Goal: Task Accomplishment & Management: Complete application form

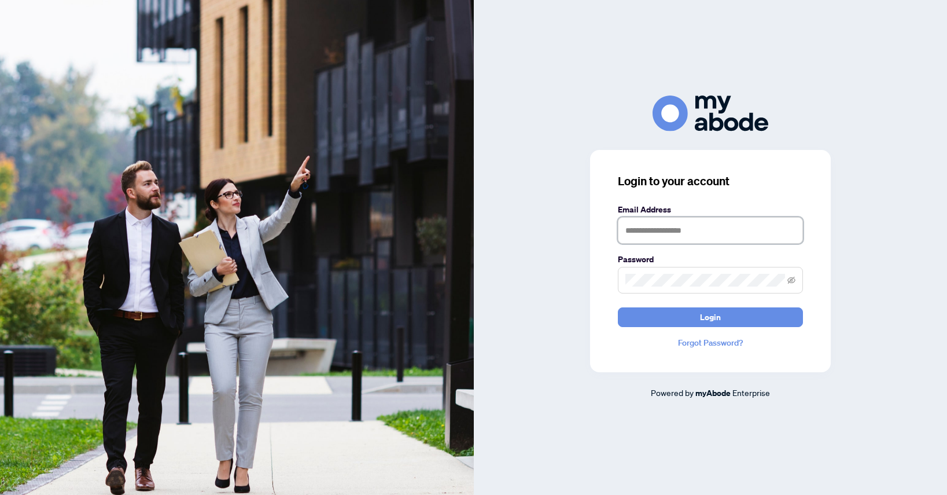
click at [633, 224] on input "text" at bounding box center [710, 230] width 185 height 27
type input "**********"
click at [692, 272] on span at bounding box center [710, 280] width 185 height 27
click at [618, 307] on button "Login" at bounding box center [710, 317] width 185 height 20
click at [565, 277] on div "**********" at bounding box center [711, 246] width 474 height 303
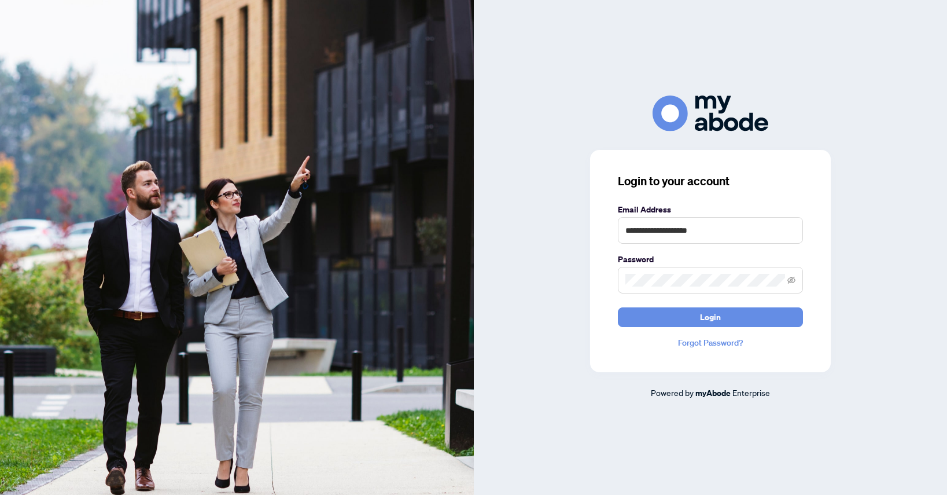
click at [685, 340] on link "Forgot Password?" at bounding box center [710, 342] width 185 height 13
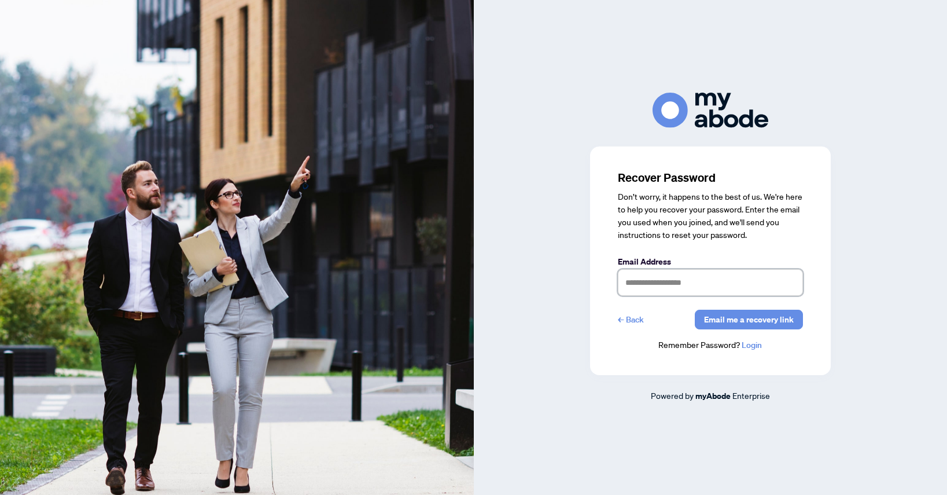
click at [682, 280] on input "text" at bounding box center [710, 282] width 185 height 27
type input "**********"
click at [728, 328] on span "Email me a recovery link" at bounding box center [749, 319] width 90 height 19
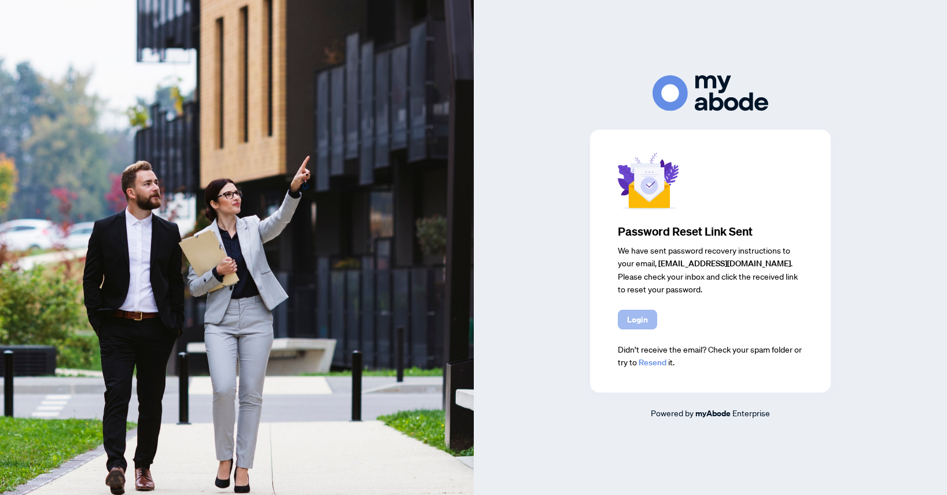
click at [644, 322] on span "Login" at bounding box center [637, 319] width 21 height 19
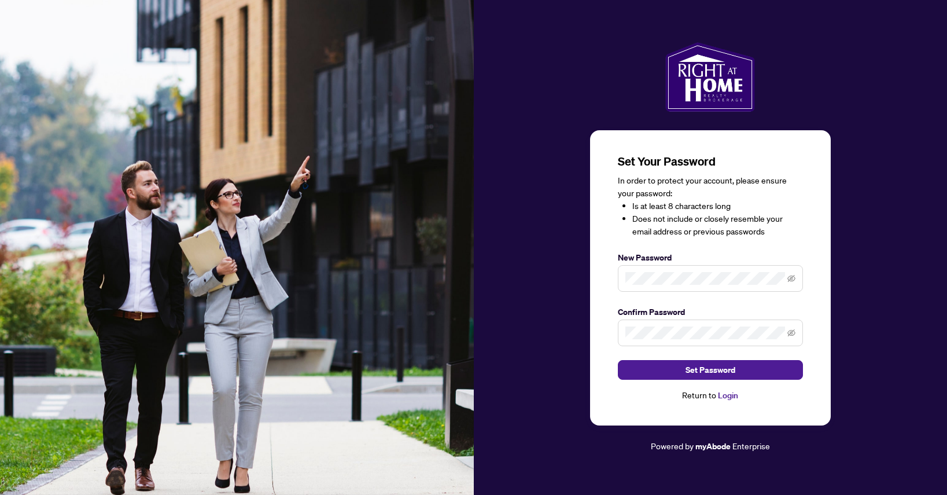
click at [699, 286] on span at bounding box center [710, 278] width 185 height 27
click at [786, 282] on span at bounding box center [710, 278] width 185 height 27
click at [792, 277] on icon "eye-invisible" at bounding box center [791, 278] width 8 height 7
click at [550, 272] on div "Set Your Password In order to protect your account, please ensure your password…" at bounding box center [711, 247] width 474 height 411
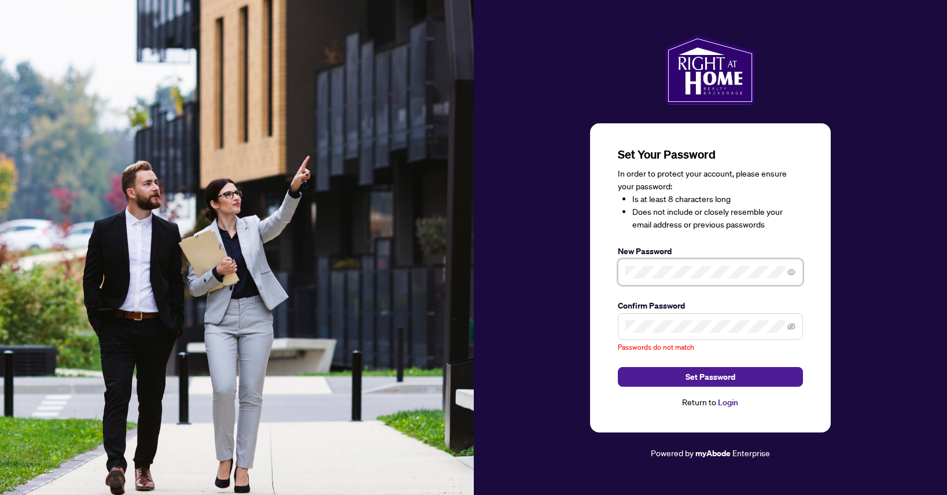
click at [570, 265] on div "Set Your Password In order to protect your account, please ensure your password…" at bounding box center [711, 247] width 474 height 424
click at [580, 324] on div "Set Your Password In order to protect your account, please ensure your password…" at bounding box center [711, 247] width 474 height 424
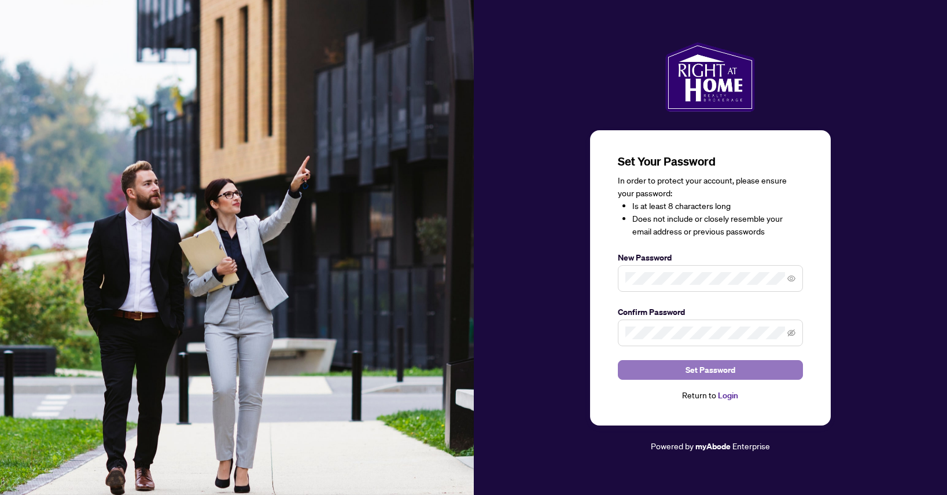
click at [703, 368] on span "Set Password" at bounding box center [710, 369] width 50 height 19
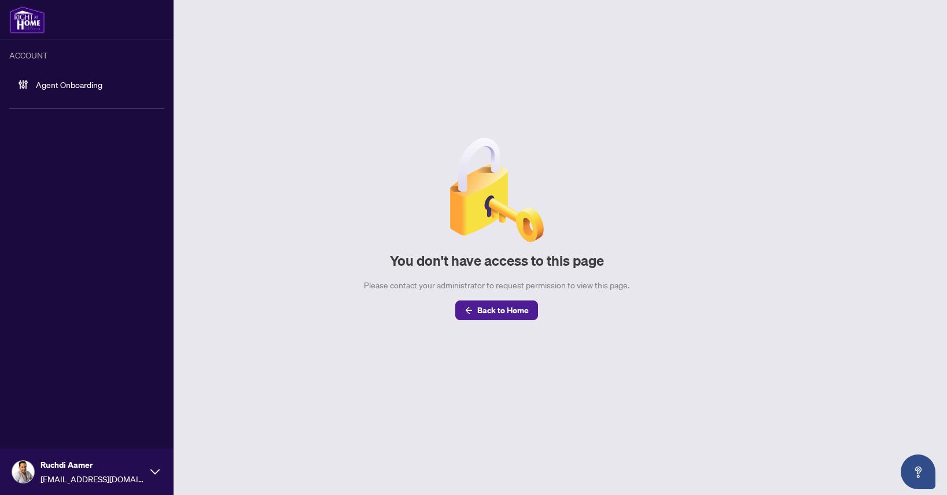
click at [14, 69] on li "ACCOUNT Agent Onboarding" at bounding box center [86, 78] width 155 height 59
click at [36, 86] on link "Agent Onboarding" at bounding box center [69, 84] width 67 height 10
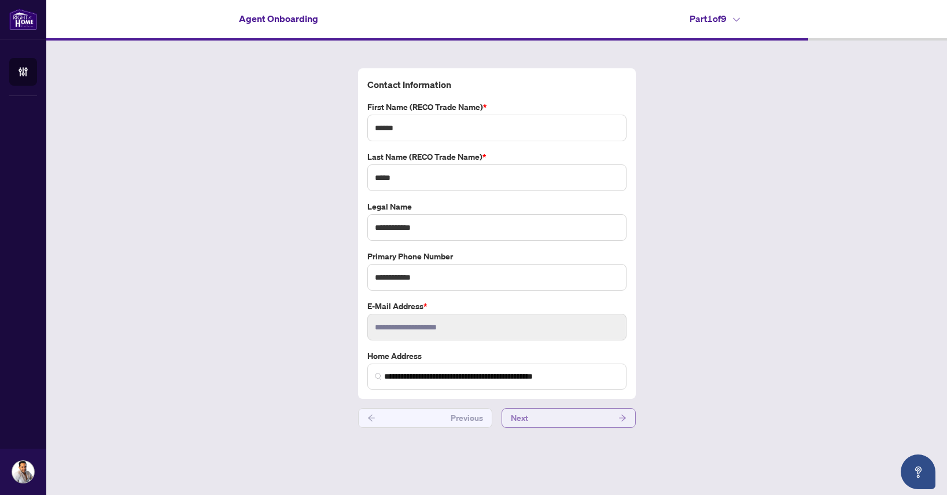
click at [521, 416] on span "Next" at bounding box center [519, 417] width 17 height 19
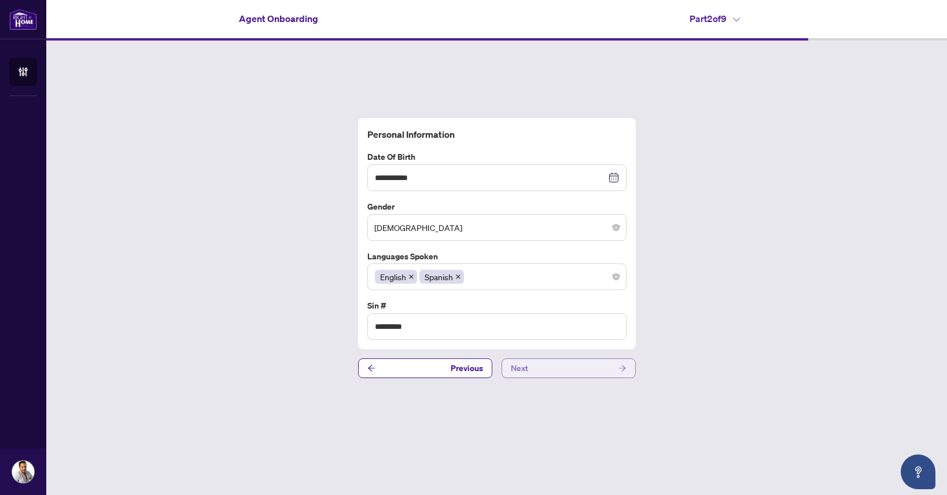
click at [530, 374] on button "Next" at bounding box center [569, 368] width 134 height 20
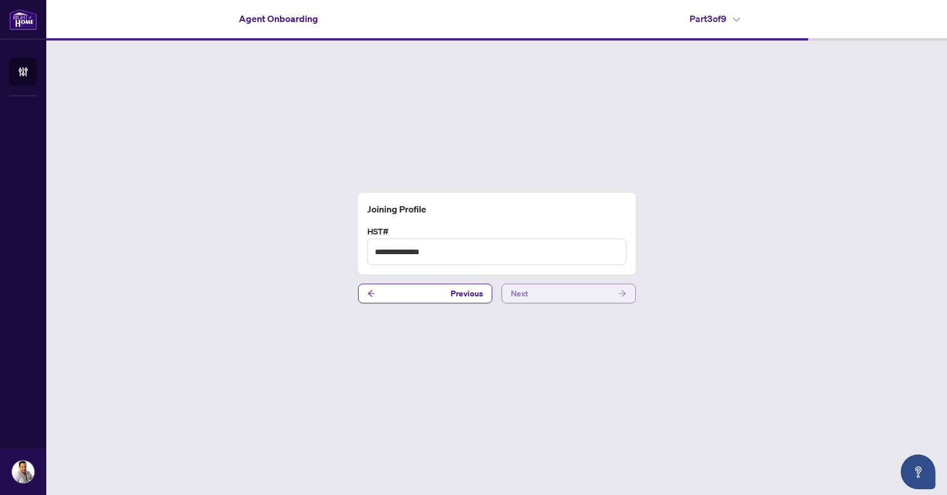
click at [545, 292] on button "Next" at bounding box center [569, 293] width 134 height 20
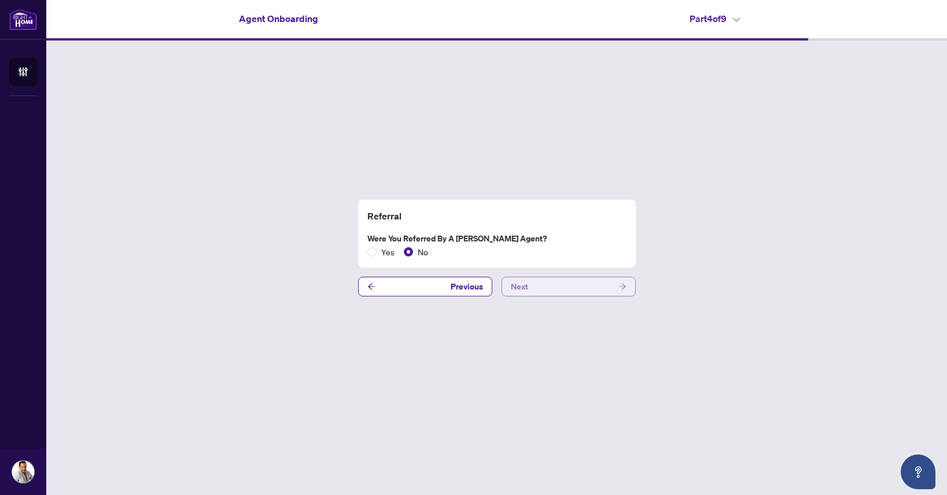
click at [545, 292] on button "Next" at bounding box center [569, 286] width 134 height 20
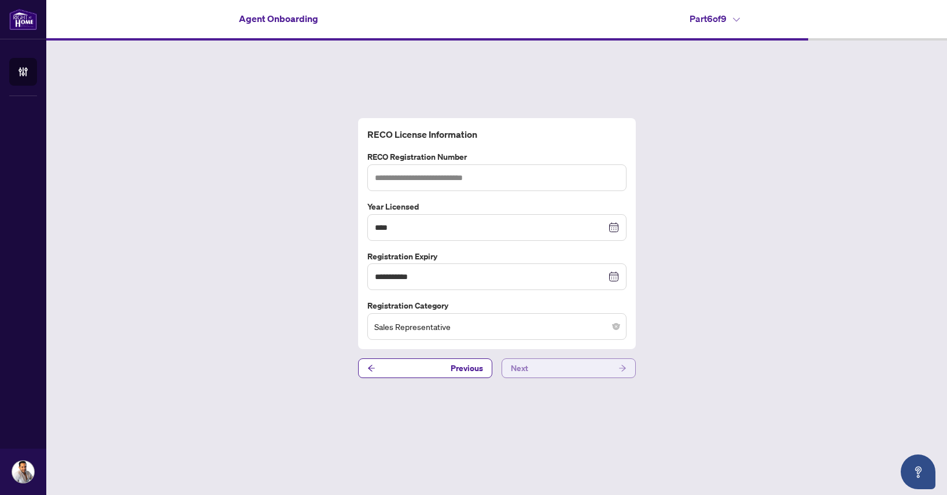
type input "*******"
click at [561, 371] on button "Next" at bounding box center [569, 368] width 134 height 20
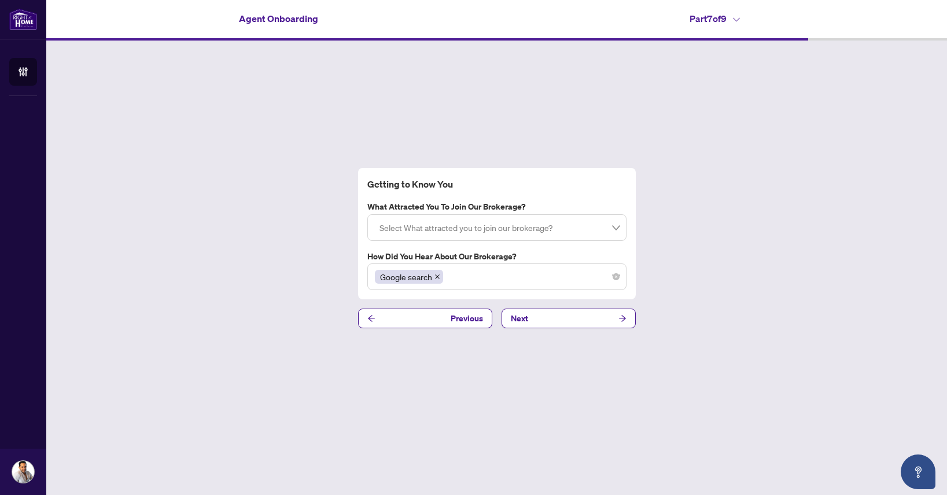
click at [539, 237] on div at bounding box center [497, 227] width 244 height 21
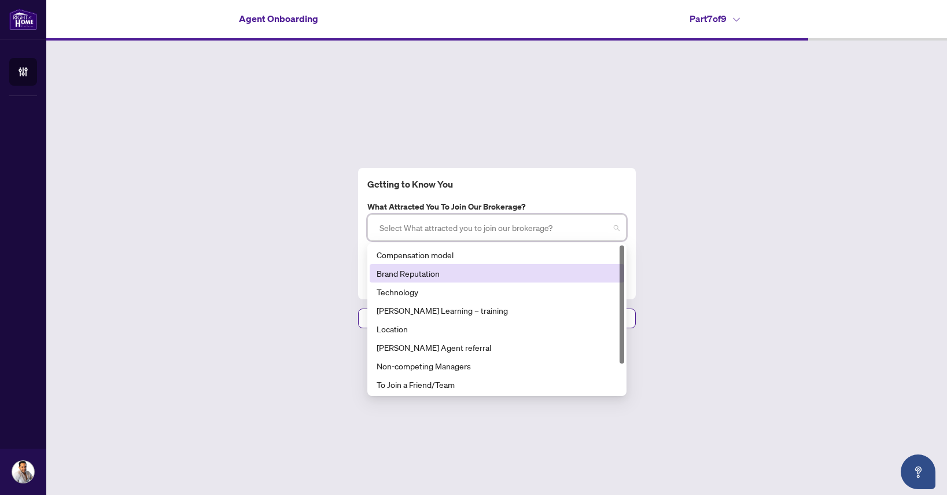
click at [523, 281] on div "Brand Reputation" at bounding box center [497, 273] width 255 height 19
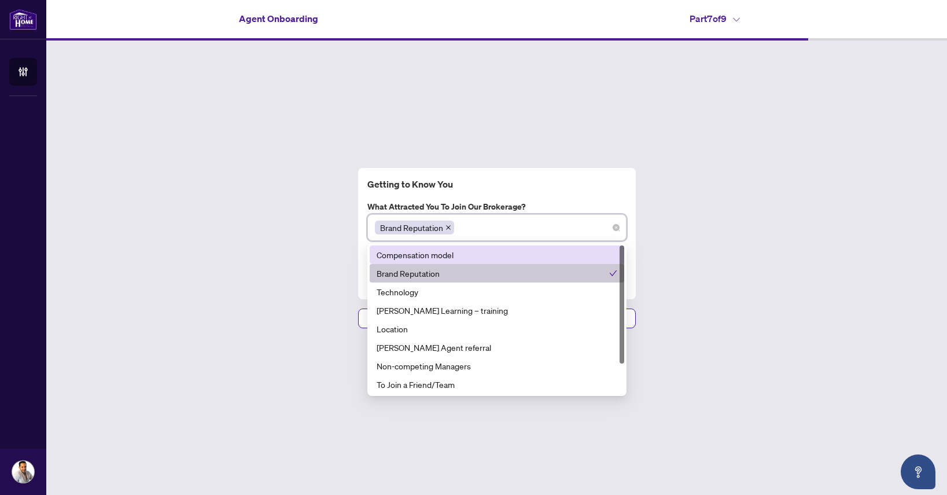
click at [524, 255] on div "Compensation model" at bounding box center [497, 254] width 241 height 13
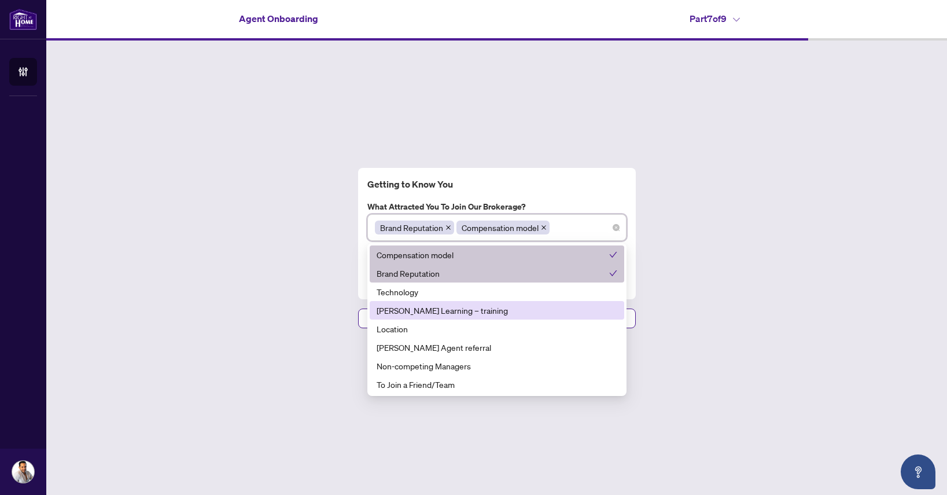
click at [538, 302] on div "[PERSON_NAME] Learning – training" at bounding box center [497, 310] width 255 height 19
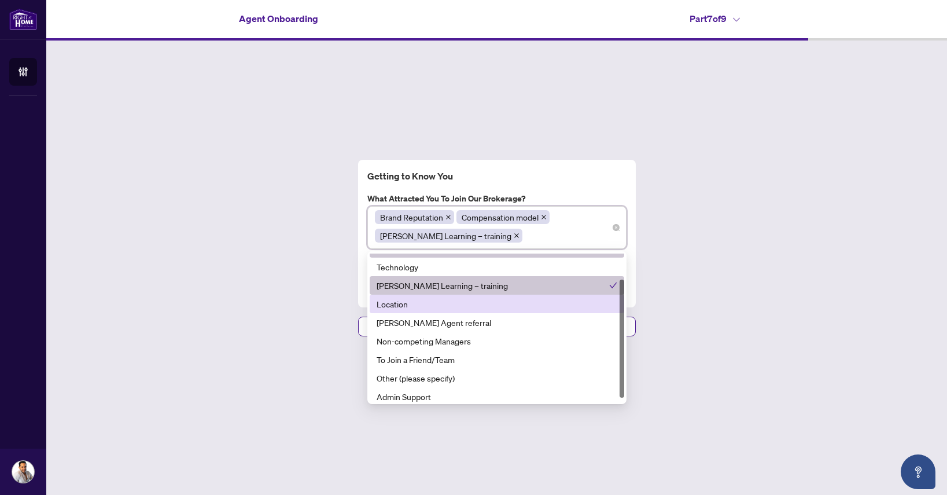
scroll to position [35, 0]
click at [541, 304] on div "Location" at bounding box center [497, 302] width 241 height 13
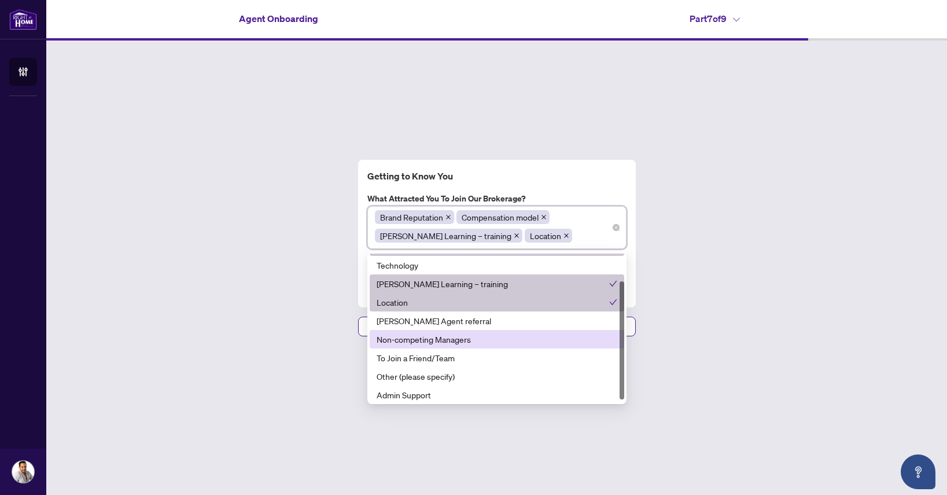
scroll to position [37, 0]
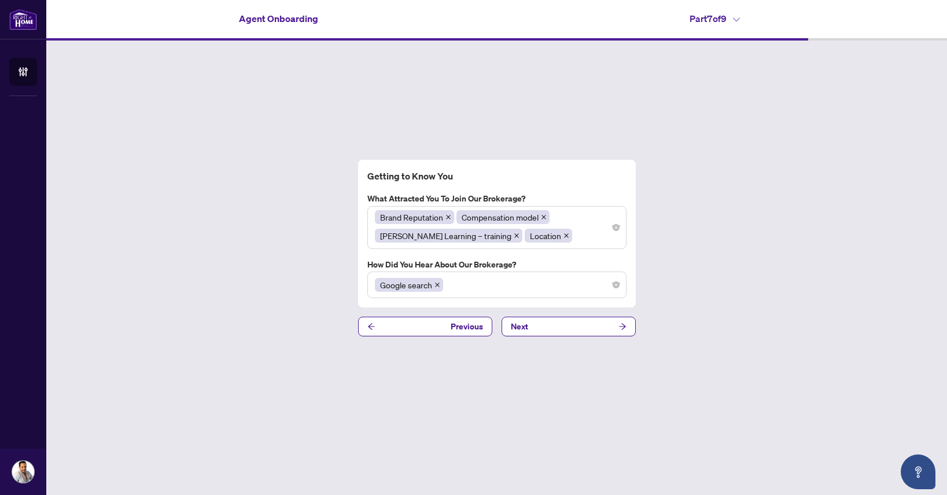
click at [705, 304] on div "Getting to Know You What attracted you to join our brokerage? Brand Reputation …" at bounding box center [496, 247] width 901 height 415
click at [562, 330] on button "Next" at bounding box center [569, 326] width 134 height 20
click at [627, 329] on button "Next" at bounding box center [569, 326] width 134 height 20
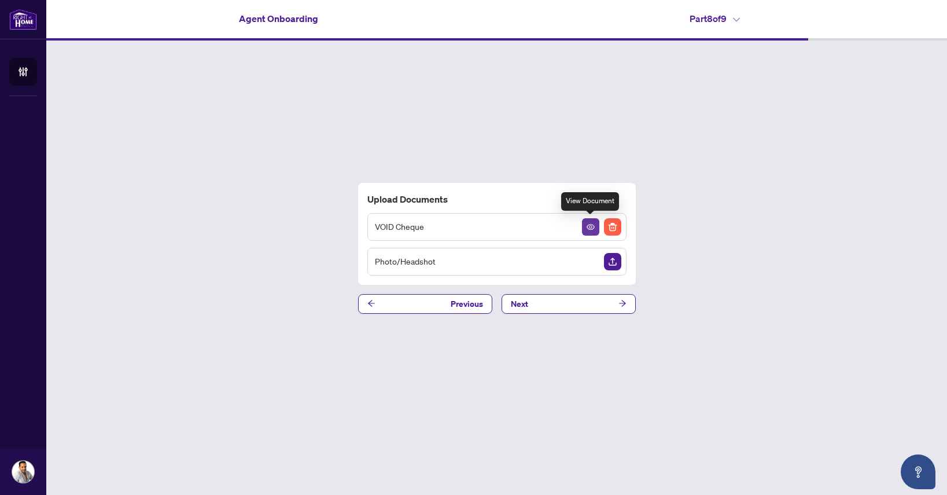
click at [591, 224] on icon "View Document" at bounding box center [591, 227] width 8 height 8
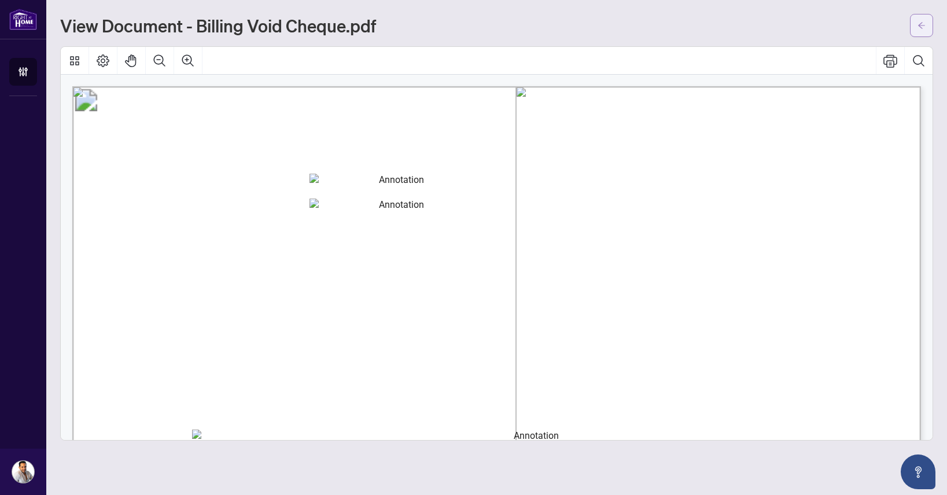
click at [927, 17] on button "button" at bounding box center [921, 25] width 23 height 23
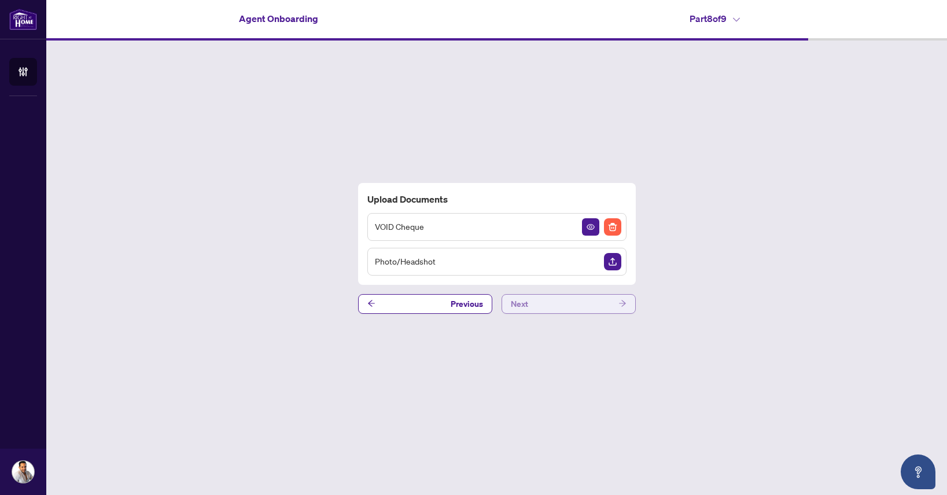
click at [588, 303] on button "Next" at bounding box center [569, 304] width 134 height 20
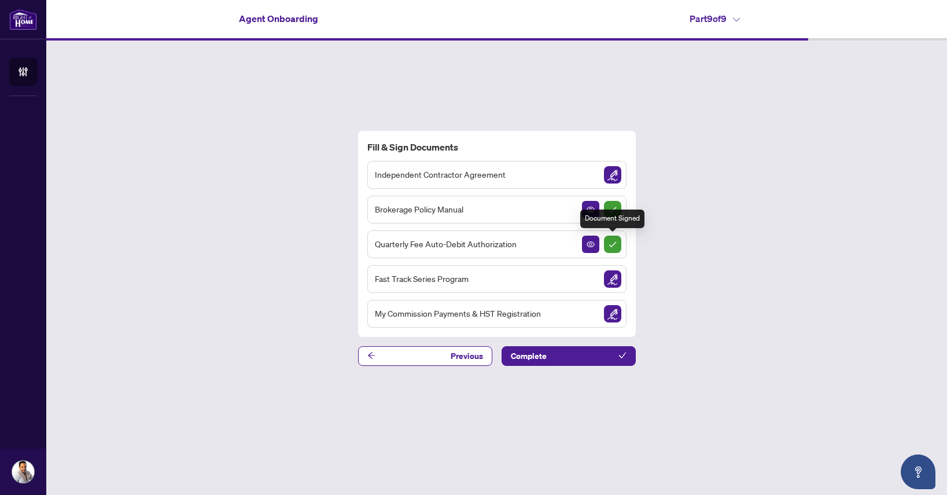
click at [607, 249] on img "Sign Completed" at bounding box center [612, 243] width 17 height 17
click at [614, 313] on img "Sign Document" at bounding box center [612, 313] width 17 height 17
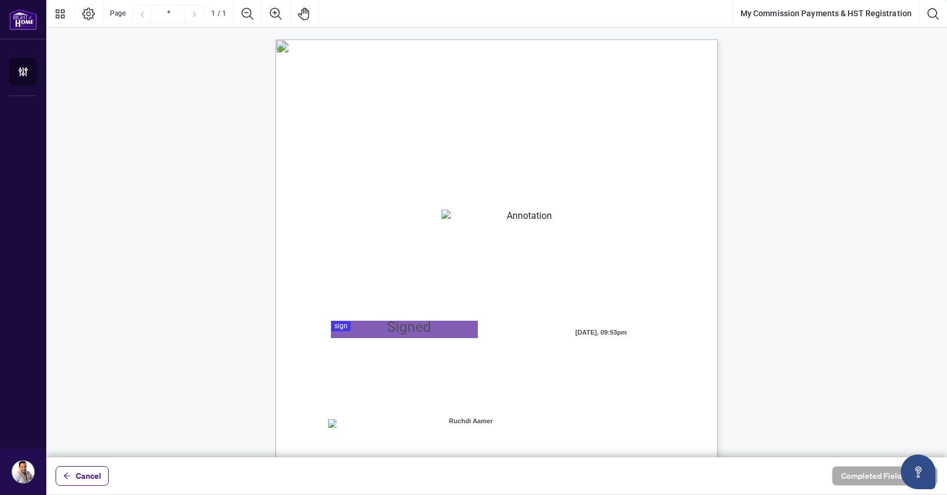
click at [515, 217] on textarea "01JYSKAFNP7KT963GEJ3KVZWMN" at bounding box center [524, 217] width 166 height 17
click at [466, 217] on textarea "01JYSKAFNP7KT963GEJ3KVZWMN" at bounding box center [524, 217] width 167 height 17
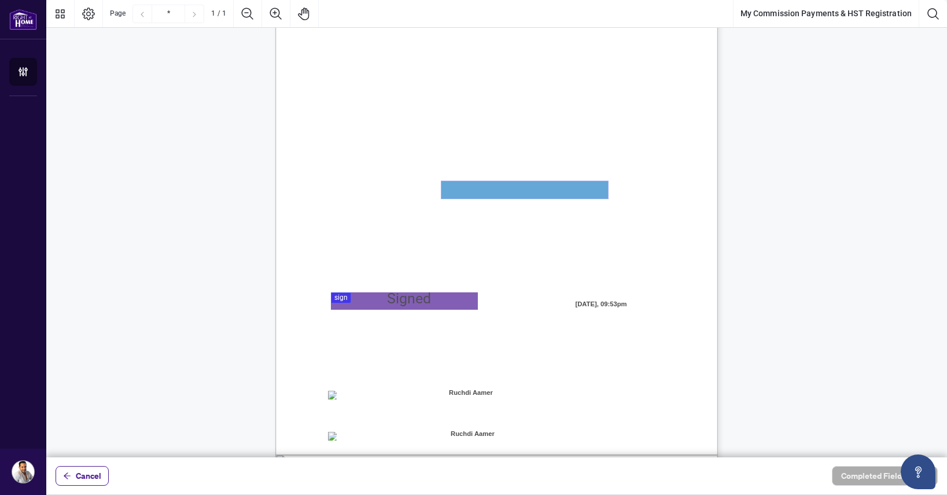
scroll to position [24, 0]
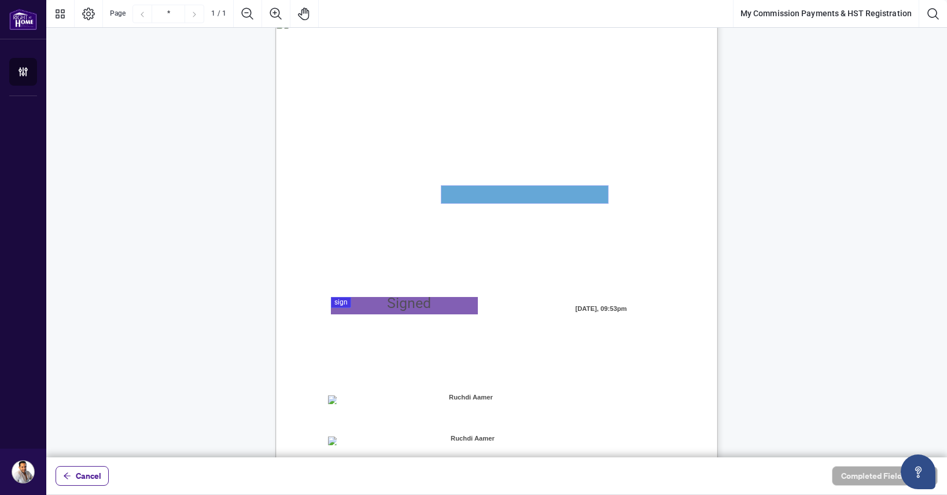
click at [457, 198] on textarea "01JYSKAFNP7KT963GEJ3KVZWMN" at bounding box center [524, 194] width 167 height 17
click at [469, 194] on textarea "01JYSKAFNP7KT963GEJ3KVZWMN" at bounding box center [524, 194] width 167 height 17
click at [400, 297] on div at bounding box center [496, 228] width 901 height 457
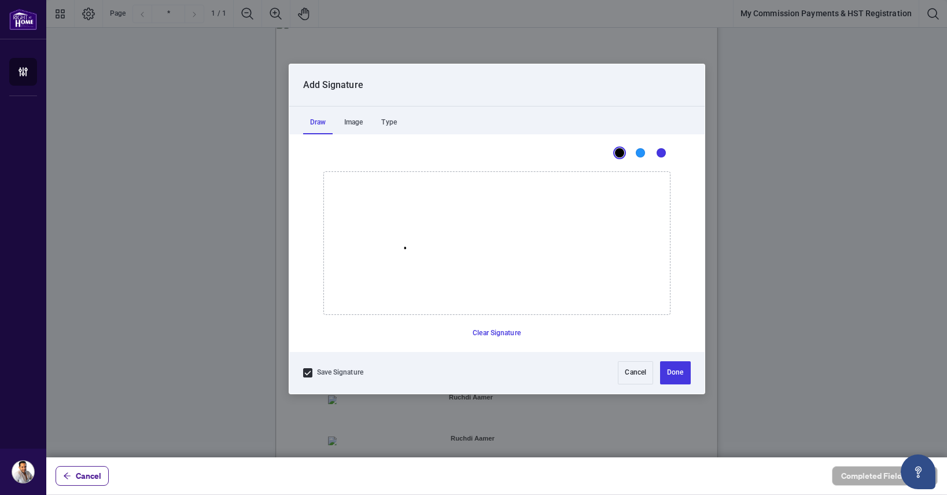
drag, startPoint x: 404, startPoint y: 247, endPoint x: 444, endPoint y: 297, distance: 63.8
click at [444, 297] on icon "Drawing canvas" at bounding box center [497, 243] width 346 height 142
drag, startPoint x: 390, startPoint y: 256, endPoint x: 486, endPoint y: 238, distance: 98.1
click at [486, 238] on icon "Drawing canvas" at bounding box center [497, 243] width 346 height 142
click at [668, 370] on button "Done" at bounding box center [675, 372] width 30 height 23
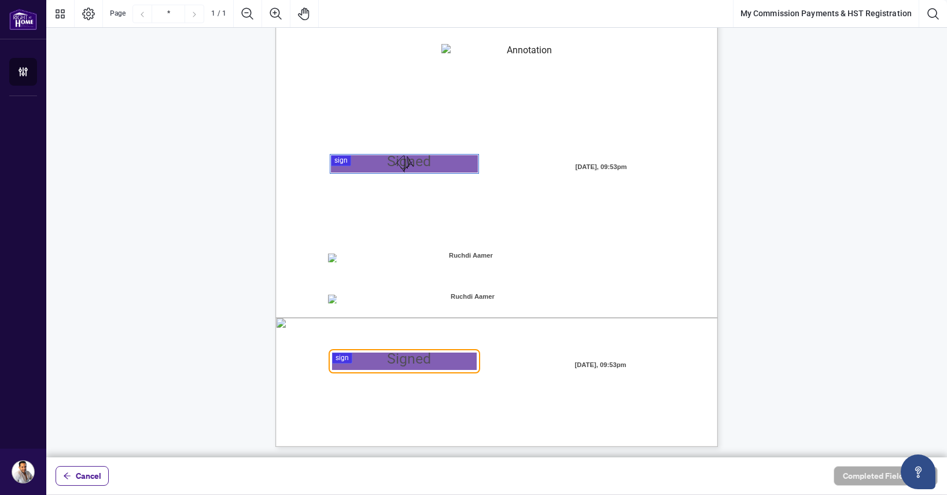
scroll to position [167, 0]
click at [402, 357] on div at bounding box center [496, 228] width 901 height 457
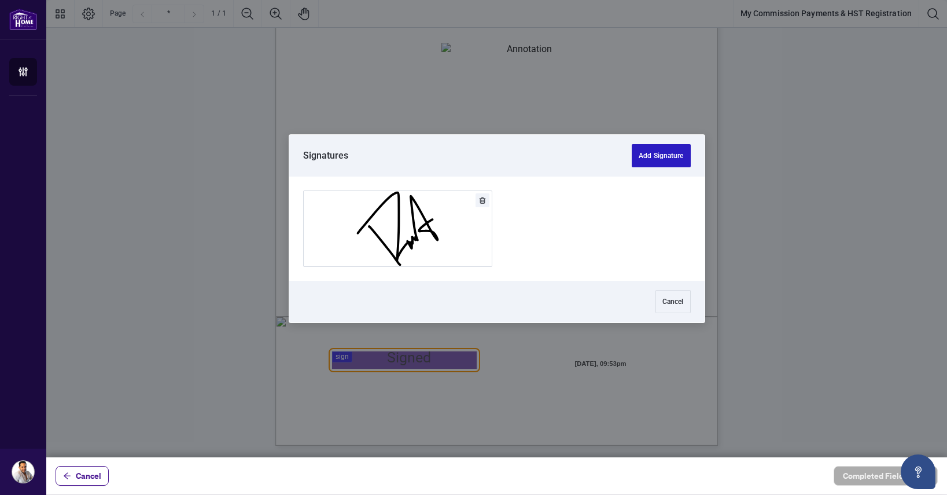
click at [669, 164] on button "Add Signature" at bounding box center [661, 155] width 58 height 23
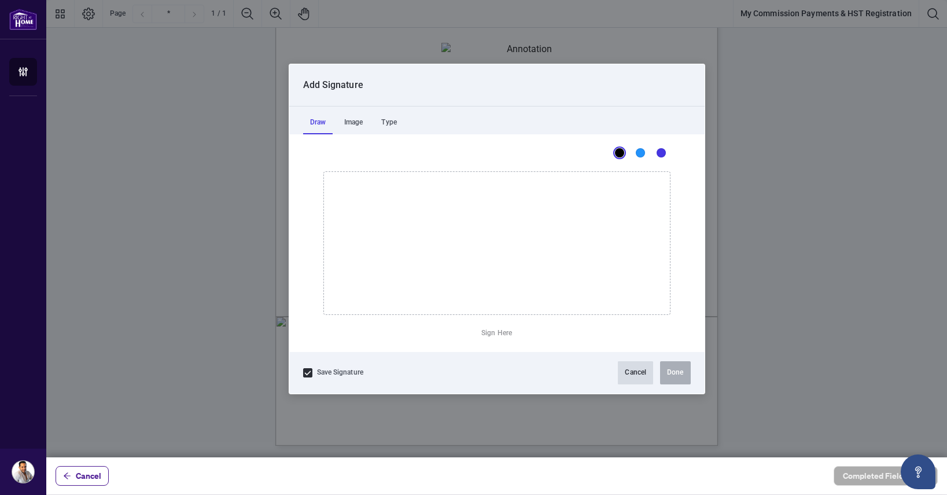
click at [638, 370] on button "Cancel" at bounding box center [635, 372] width 35 height 23
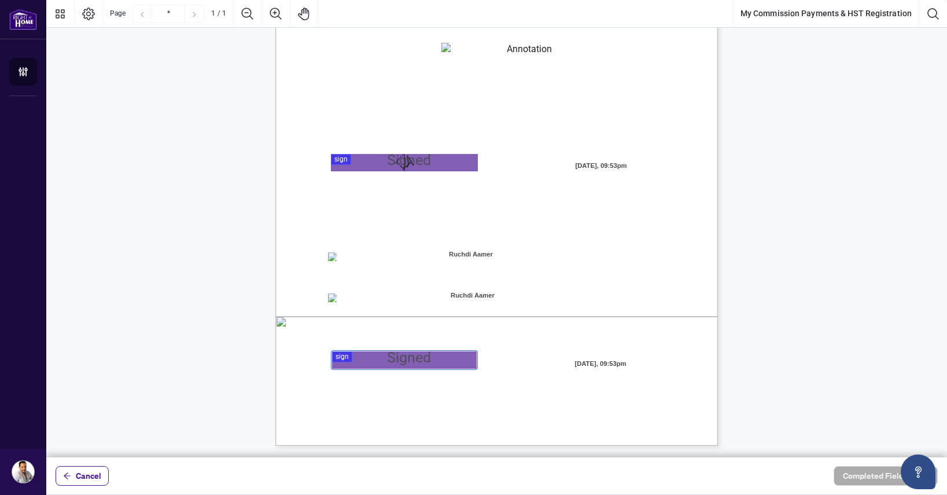
click at [434, 364] on div at bounding box center [496, 228] width 901 height 457
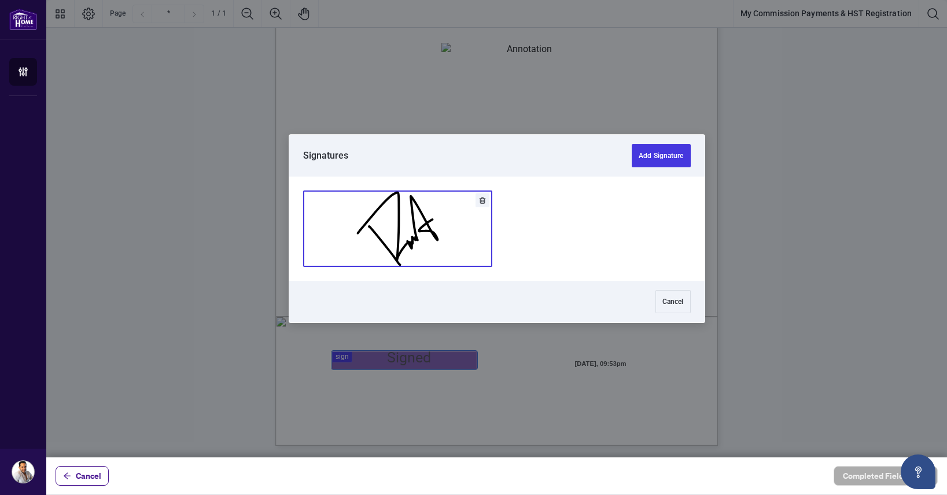
click at [473, 214] on button "Add Signature" at bounding box center [398, 228] width 188 height 75
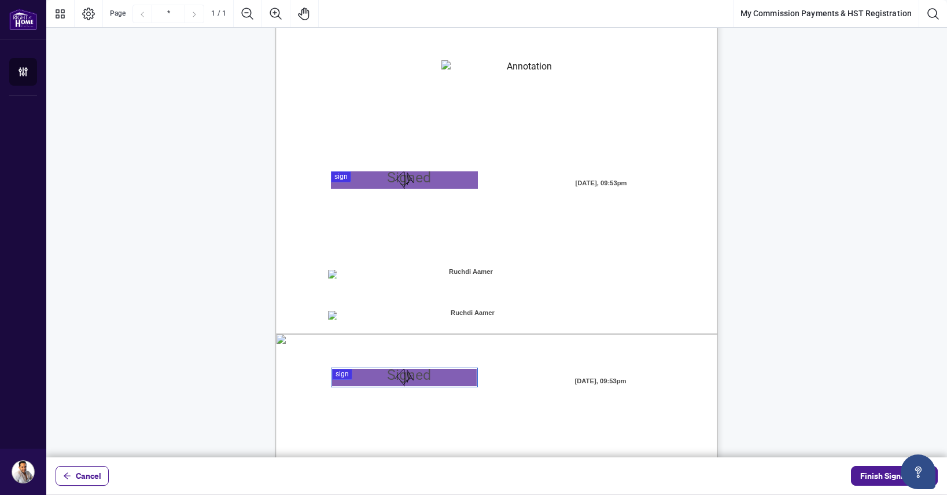
scroll to position [112, 0]
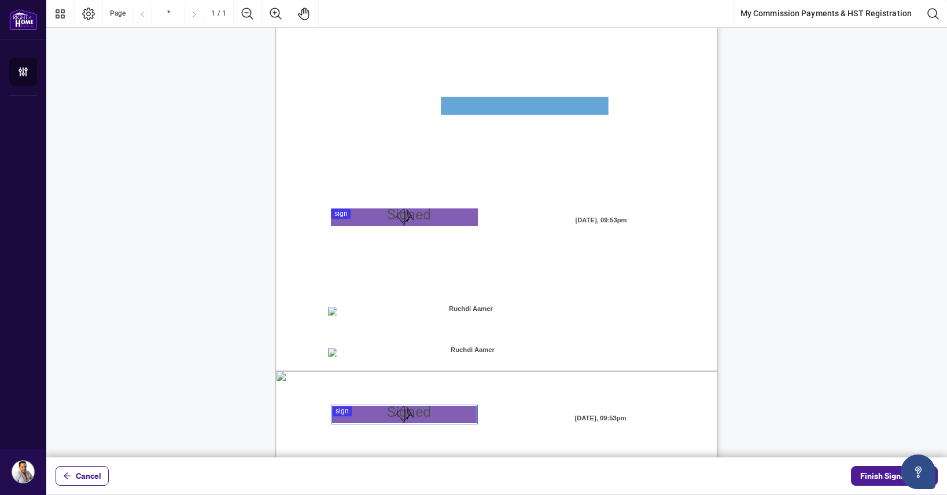
click at [533, 112] on textarea "01JYSKAFNP7KT963GEJ3KVZWMN" at bounding box center [524, 105] width 167 height 17
click at [533, 106] on textarea "01JYSKAFNP7KT963GEJ3KVZWMN" at bounding box center [524, 105] width 167 height 17
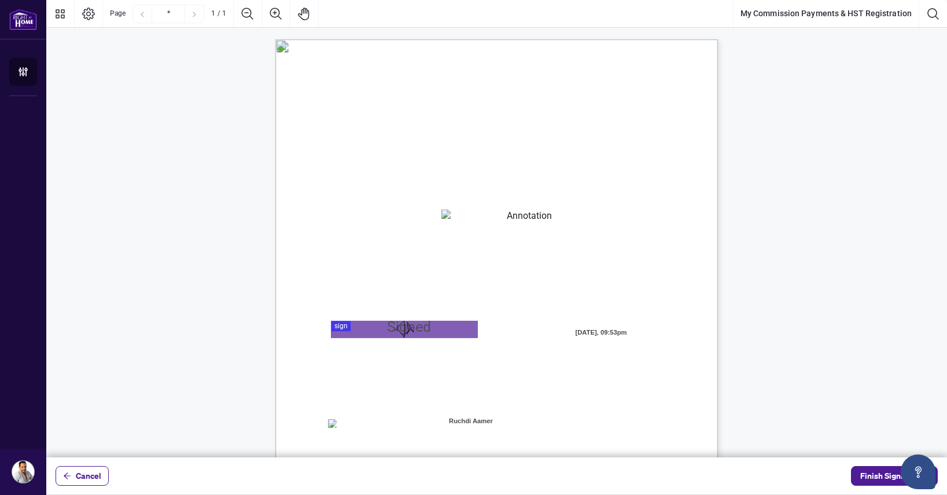
scroll to position [167, 0]
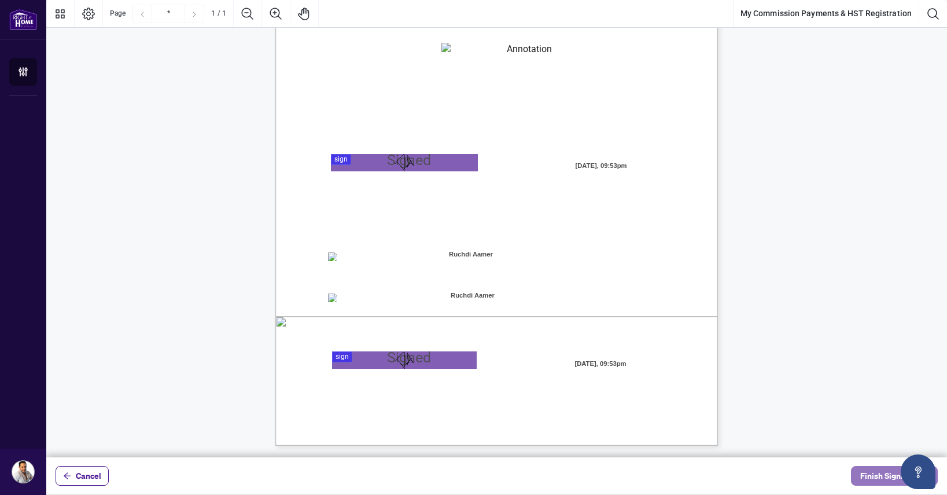
click at [860, 482] on button "Finish Signing" at bounding box center [894, 476] width 87 height 20
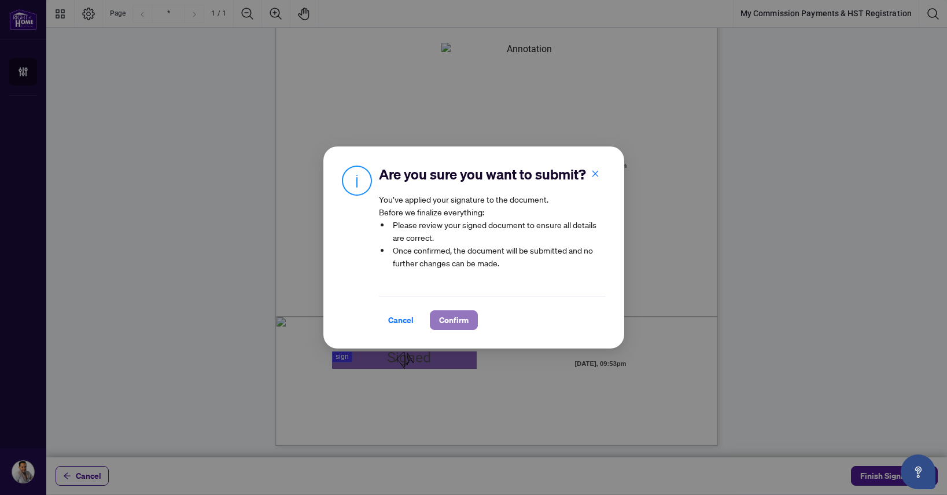
click at [463, 324] on span "Confirm" at bounding box center [454, 320] width 30 height 19
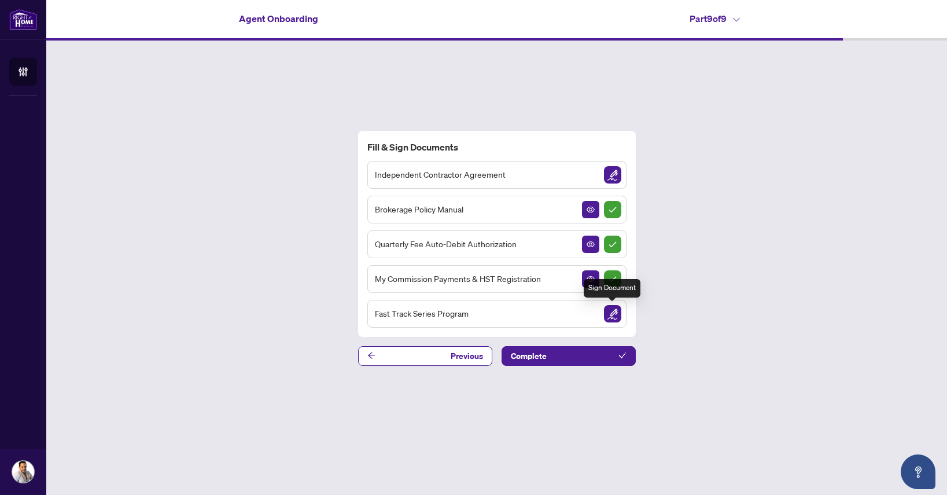
click at [611, 315] on img "Sign Document" at bounding box center [612, 313] width 17 height 17
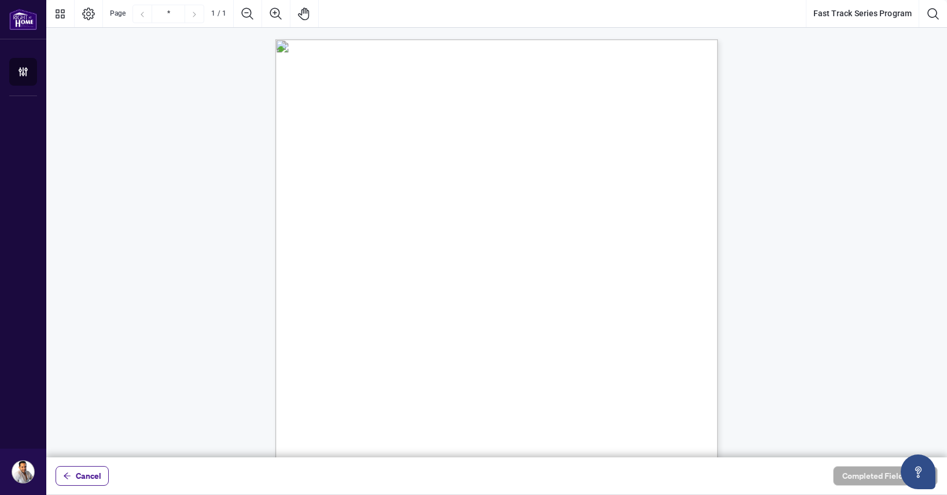
scroll to position [167, 0]
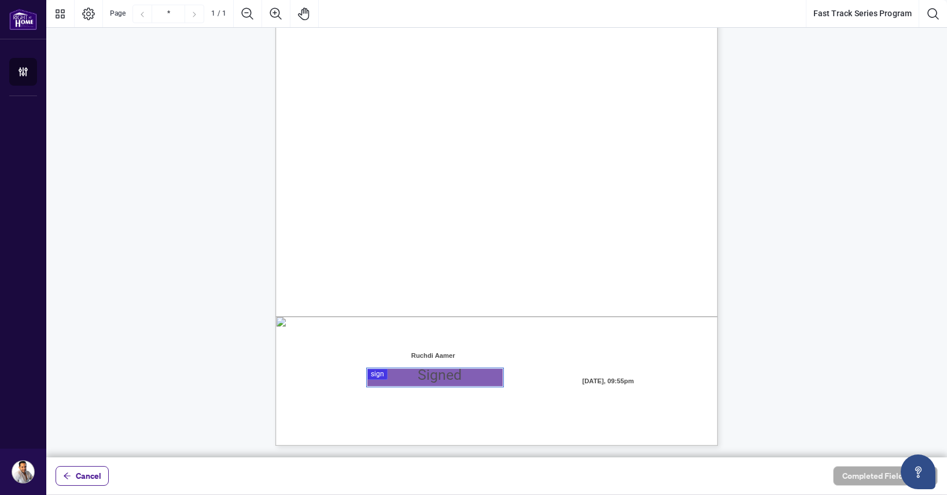
click at [400, 377] on div at bounding box center [496, 228] width 901 height 457
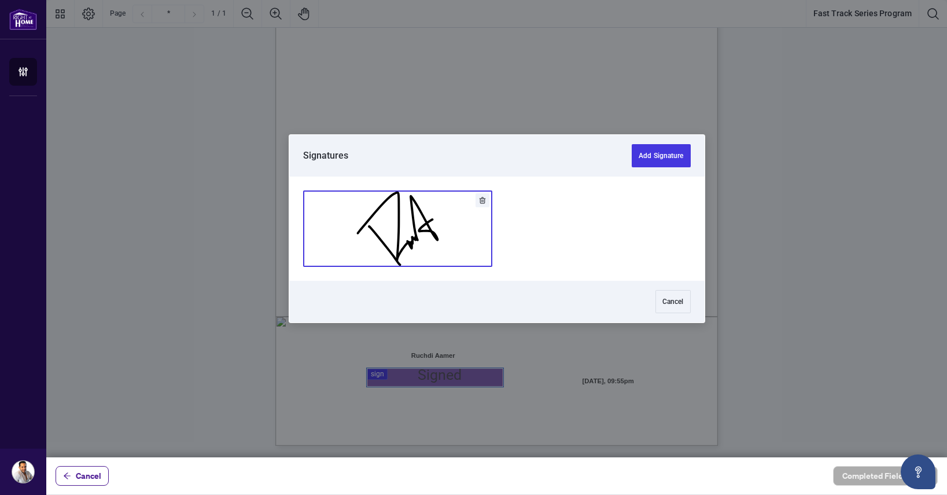
click at [425, 256] on button "Add Signature" at bounding box center [398, 228] width 188 height 75
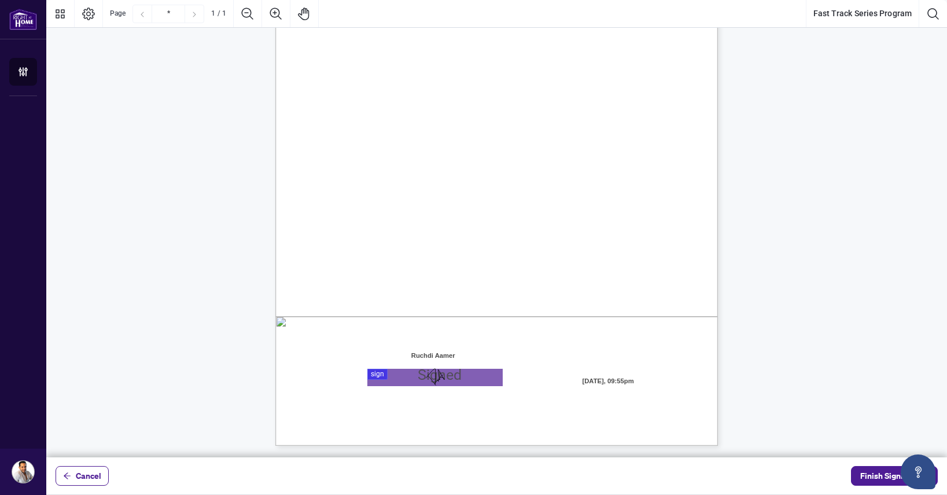
click at [873, 485] on div "Cancel Finish Signing" at bounding box center [496, 475] width 901 height 37
click at [872, 472] on span "Finish Signing" at bounding box center [886, 475] width 52 height 19
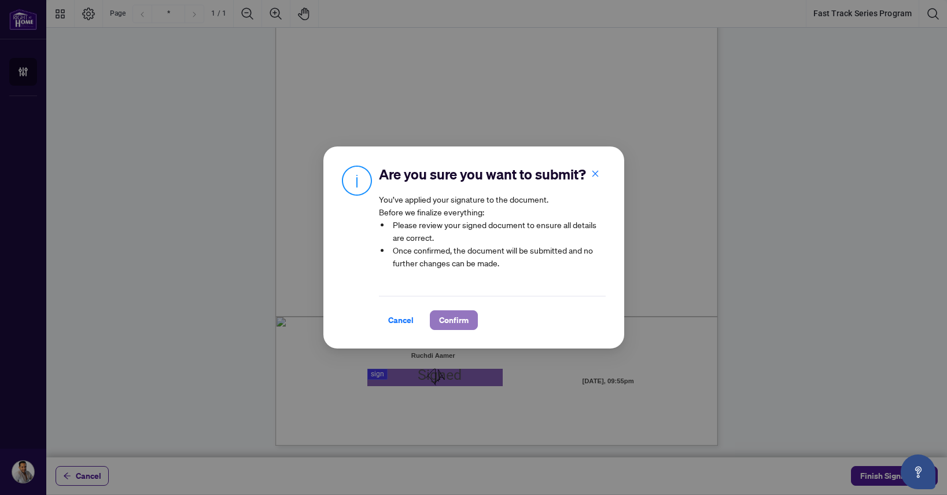
click at [469, 315] on button "Confirm" at bounding box center [454, 320] width 48 height 20
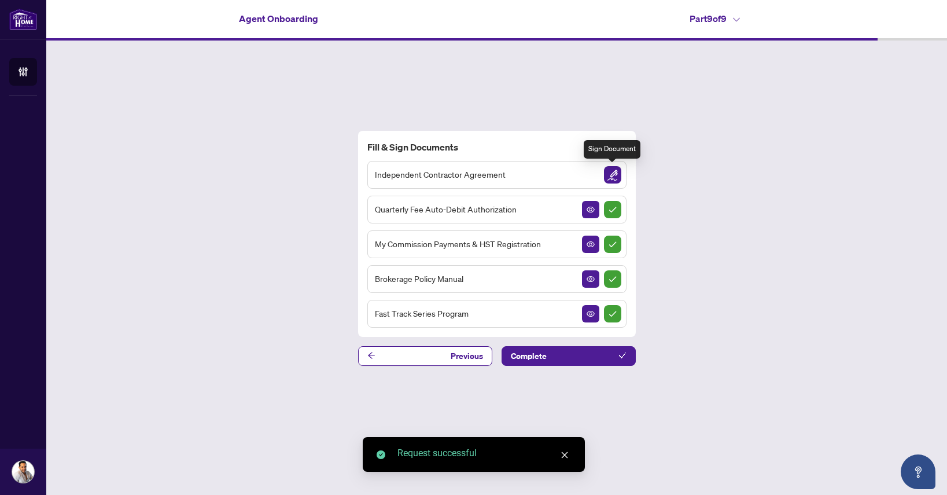
click at [614, 175] on img "Sign Document" at bounding box center [612, 174] width 17 height 17
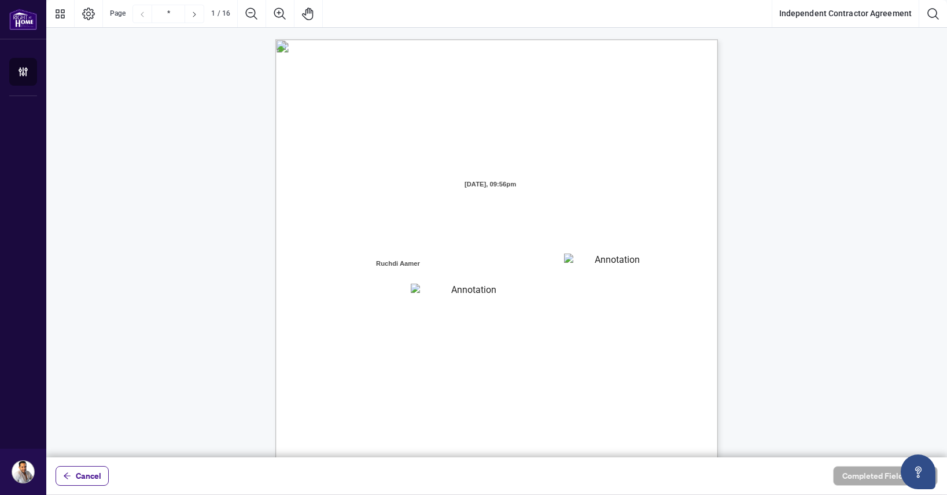
click at [588, 263] on textarea "01JXFR56RBW9B4NE74B50HY96A" at bounding box center [612, 261] width 96 height 17
click at [467, 292] on textarea "01JXFR5G7WY784SRRAXFKCWCJR" at bounding box center [469, 291] width 117 height 16
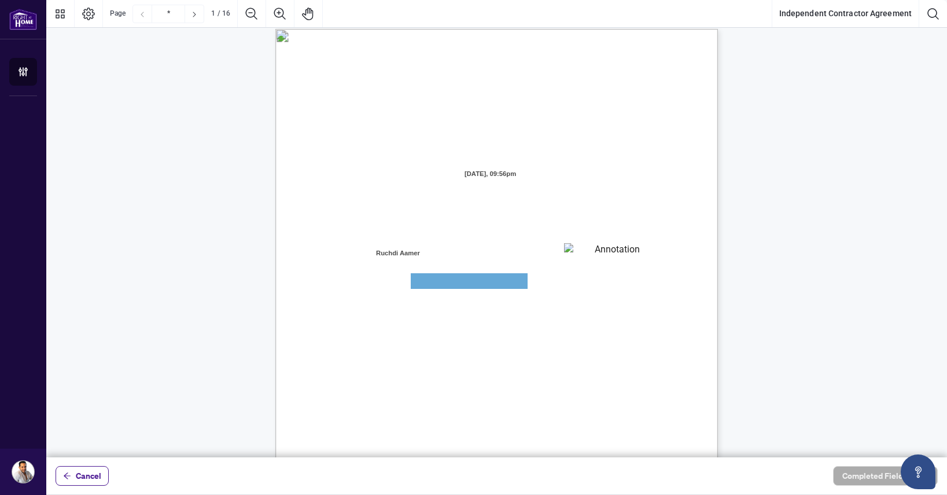
scroll to position [13, 0]
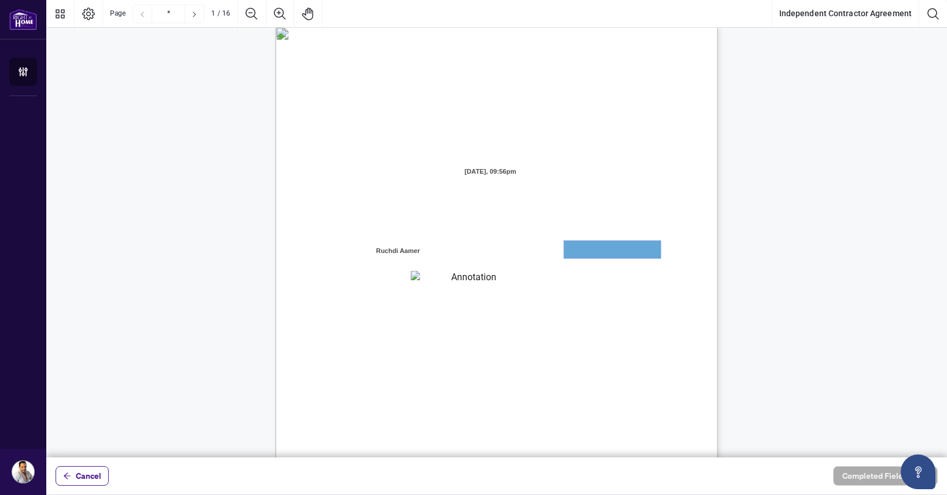
click at [579, 249] on textarea "01JXFR56RBW9B4NE74B50HY96A" at bounding box center [612, 249] width 97 height 17
click at [573, 245] on textarea "01JXFR56RBW9B4NE74B50HY96A" at bounding box center [612, 249] width 97 height 17
click at [589, 206] on span "having its head office at" at bounding box center [614, 209] width 72 height 10
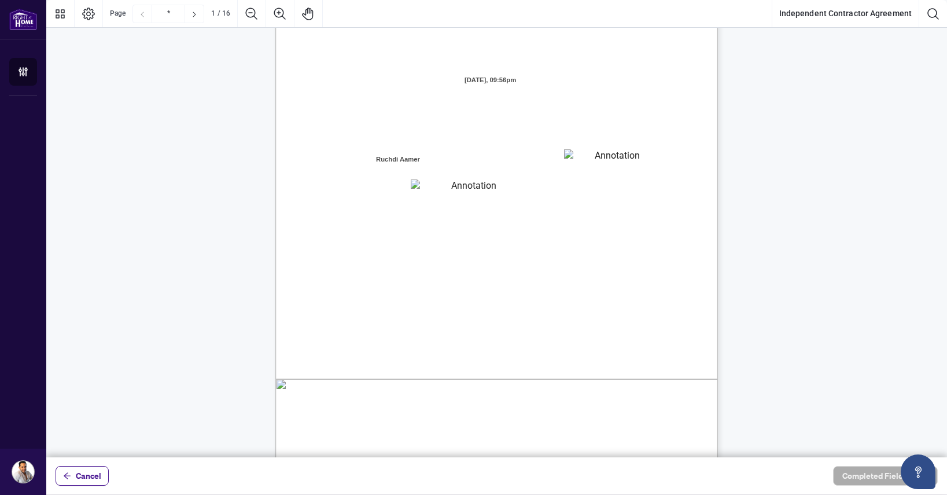
scroll to position [115, 0]
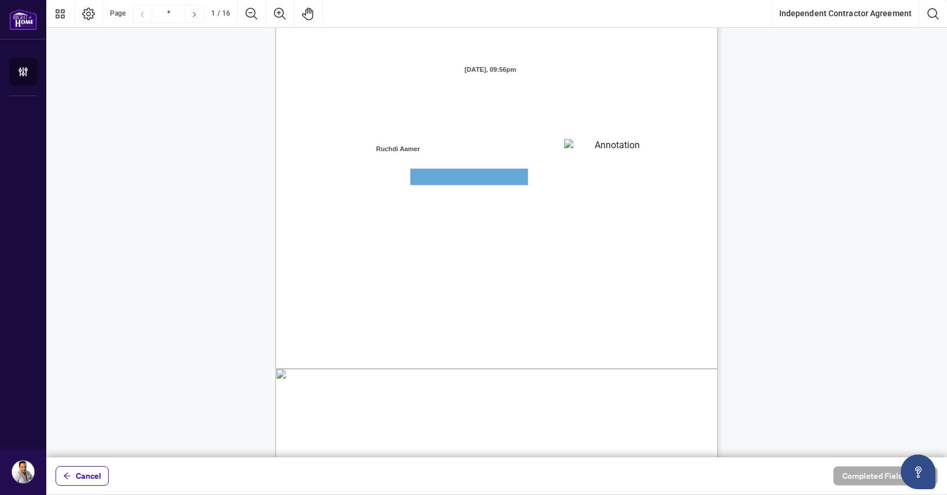
click at [499, 171] on textarea "01JXFR5G7WY784SRRAXFKCWCJR" at bounding box center [469, 177] width 117 height 16
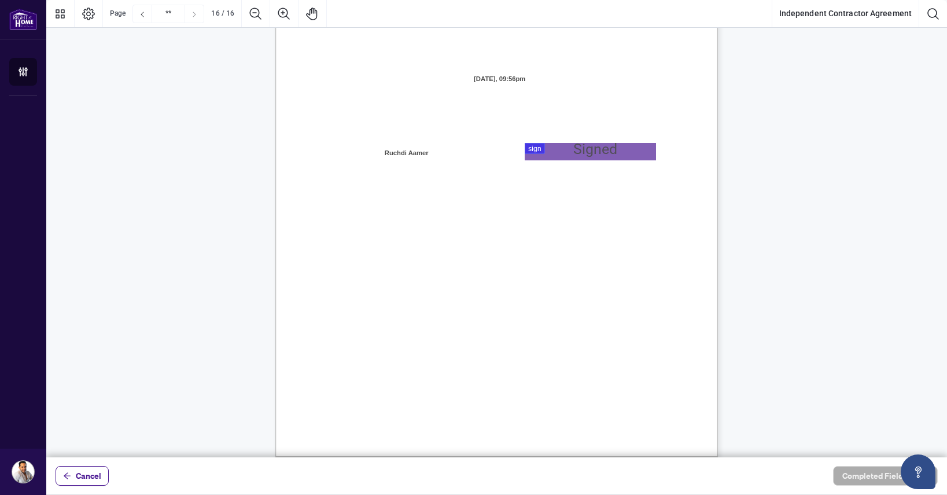
scroll to position [8823, 0]
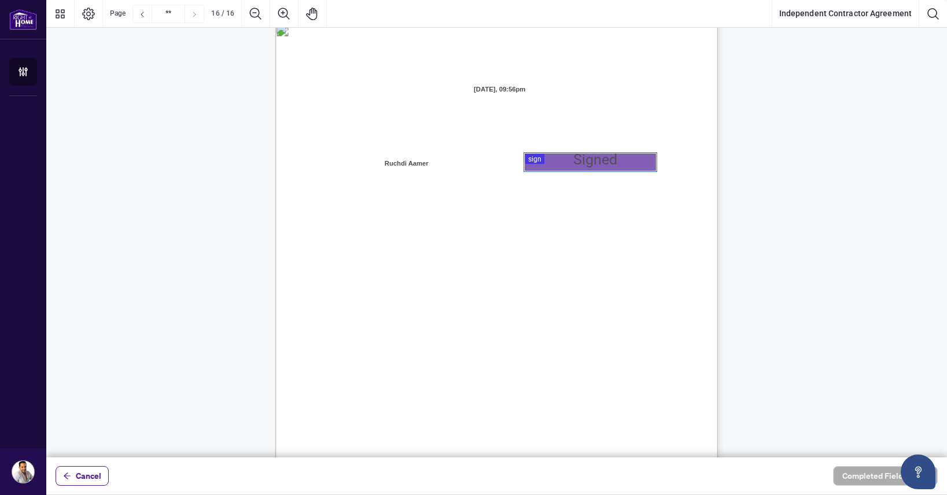
click at [535, 166] on div at bounding box center [496, 228] width 901 height 457
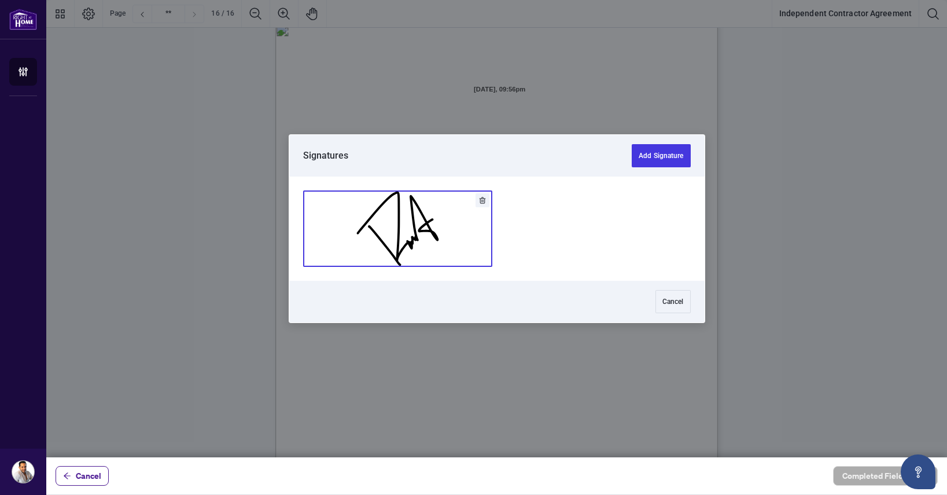
click at [433, 213] on button "Add Signature" at bounding box center [398, 228] width 188 height 75
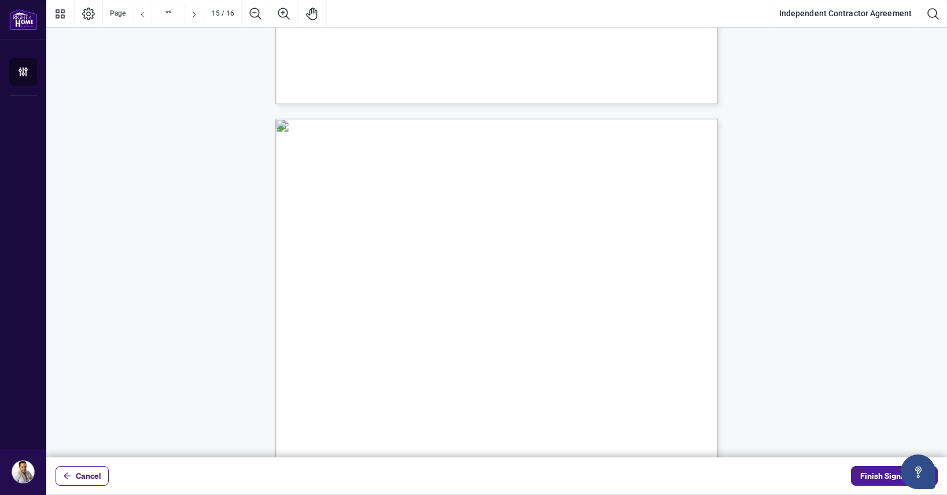
scroll to position [8133, 0]
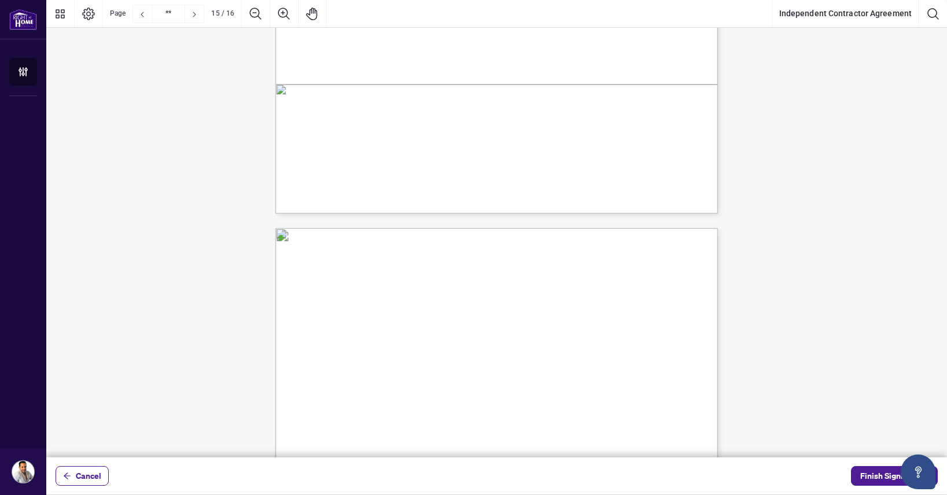
type input "**"
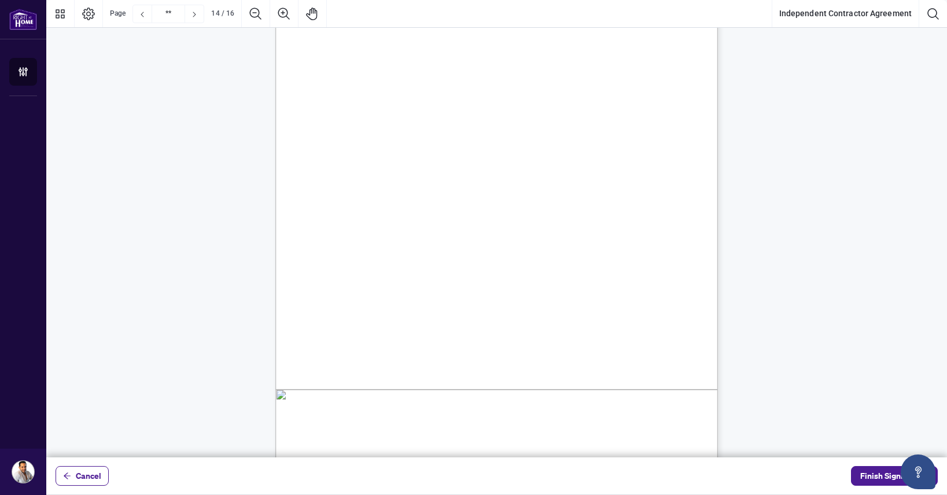
scroll to position [7713, 0]
click at [864, 475] on span "Finish Signing" at bounding box center [886, 475] width 52 height 19
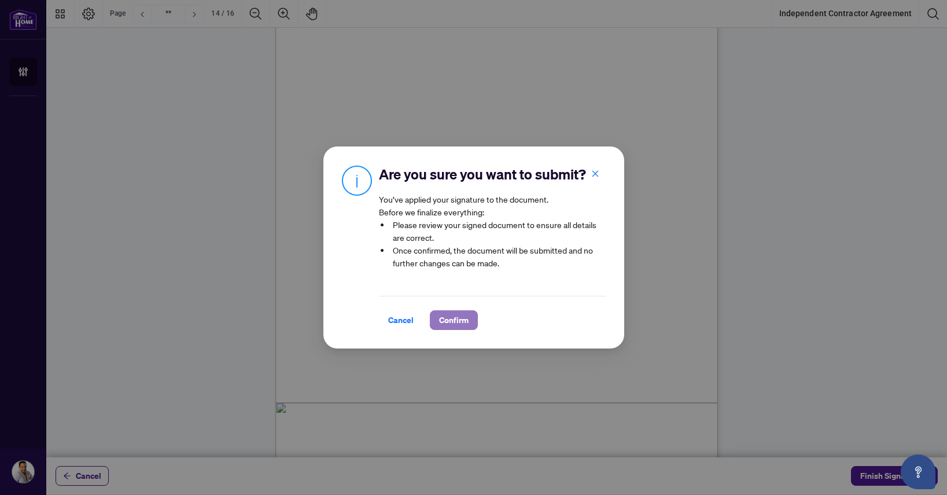
click at [469, 315] on button "Confirm" at bounding box center [454, 320] width 48 height 20
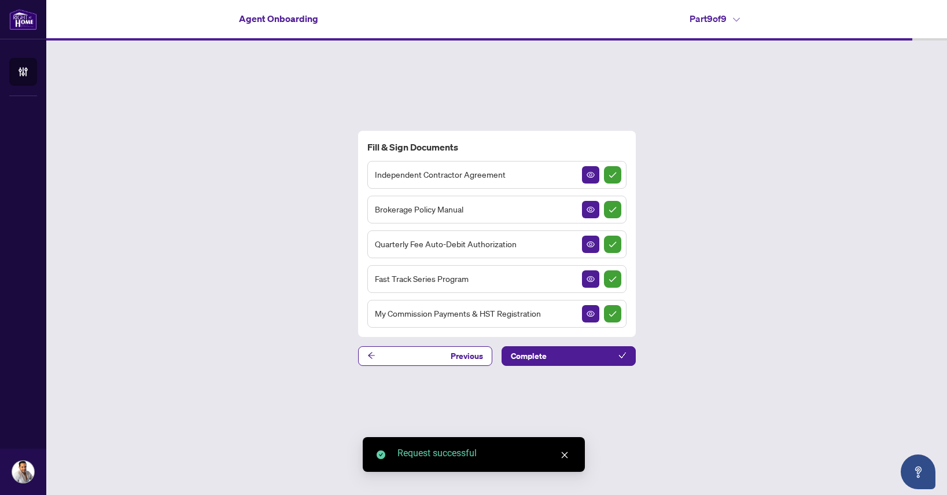
click at [565, 365] on div "Fill & Sign Documents Independent Contractor Agreement Brokerage Policy Manual …" at bounding box center [496, 247] width 901 height 415
click at [565, 355] on button "Complete" at bounding box center [569, 356] width 134 height 20
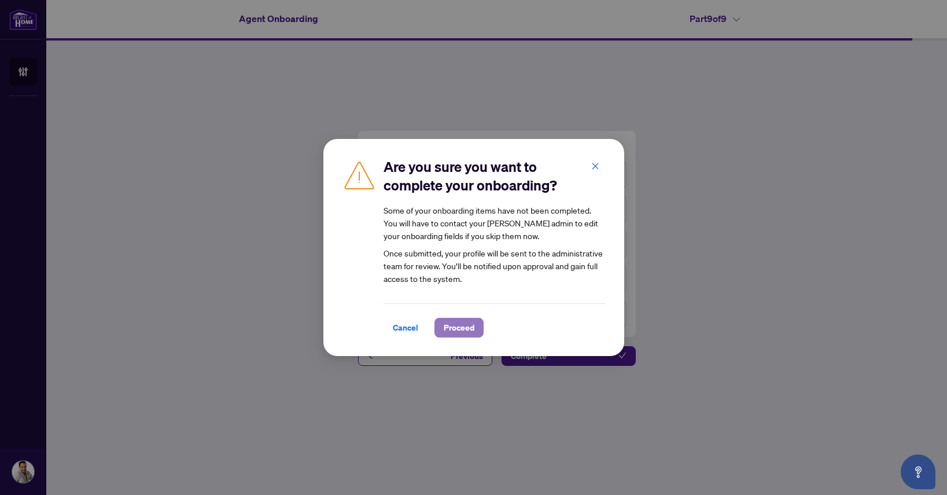
click at [462, 328] on span "Proceed" at bounding box center [459, 327] width 31 height 19
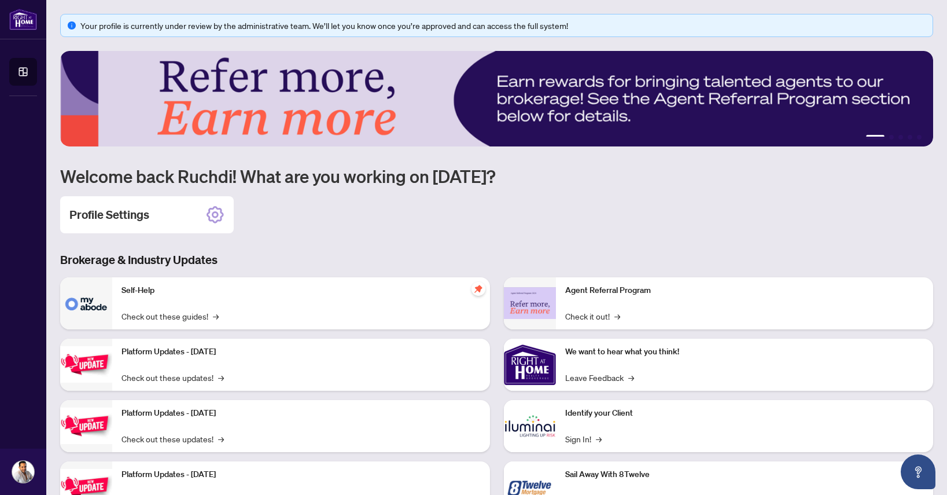
scroll to position [49, 0]
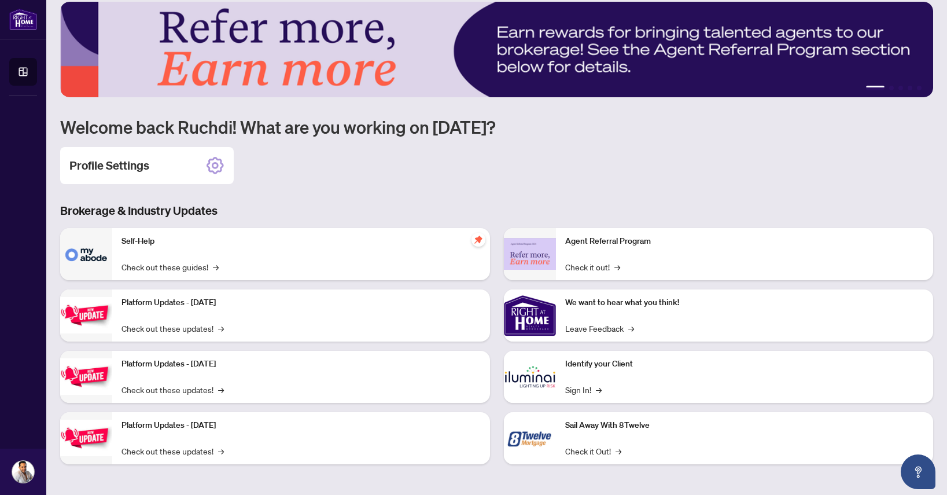
click at [571, 275] on div "Agent Referral Program Check it out! →" at bounding box center [745, 254] width 378 height 52
click at [571, 270] on link "Check it out! →" at bounding box center [592, 266] width 55 height 13
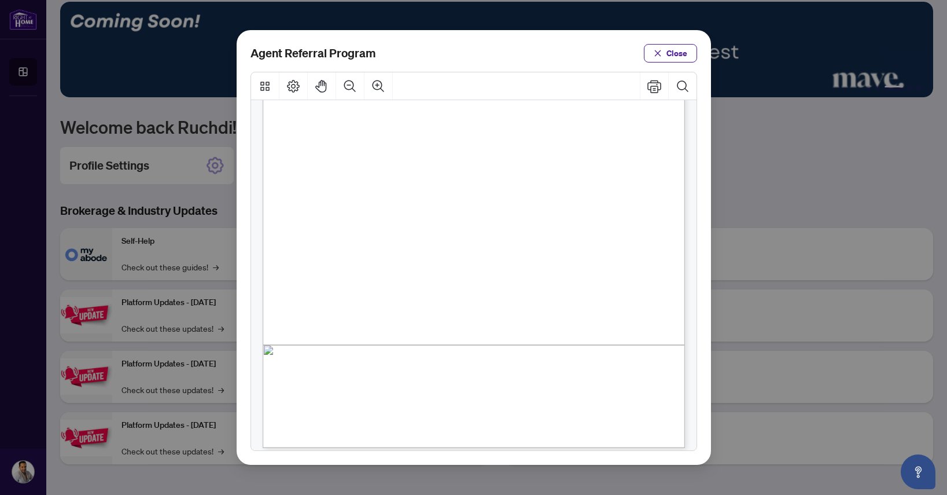
scroll to position [219, 0]
click at [669, 51] on span "Close" at bounding box center [676, 53] width 21 height 19
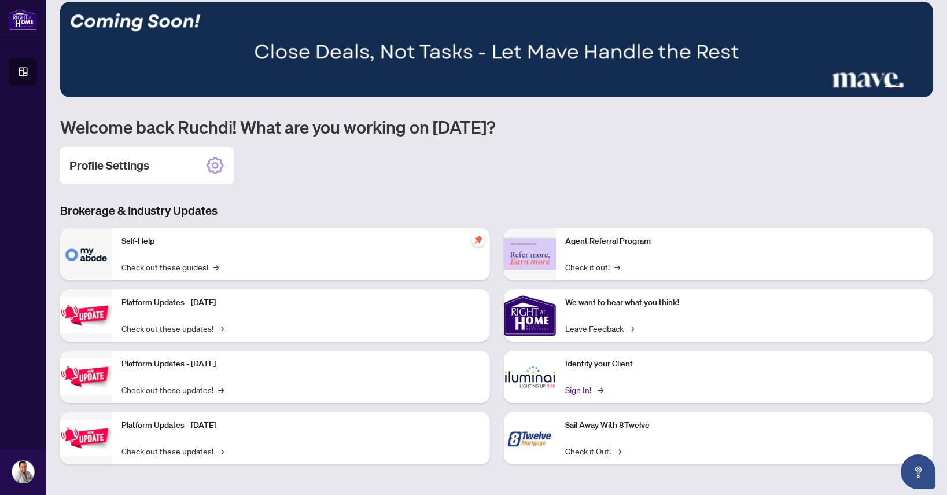
click at [577, 385] on link "Sign In! →" at bounding box center [583, 389] width 36 height 13
click at [200, 270] on link "Check out these guides! →" at bounding box center [169, 266] width 97 height 13
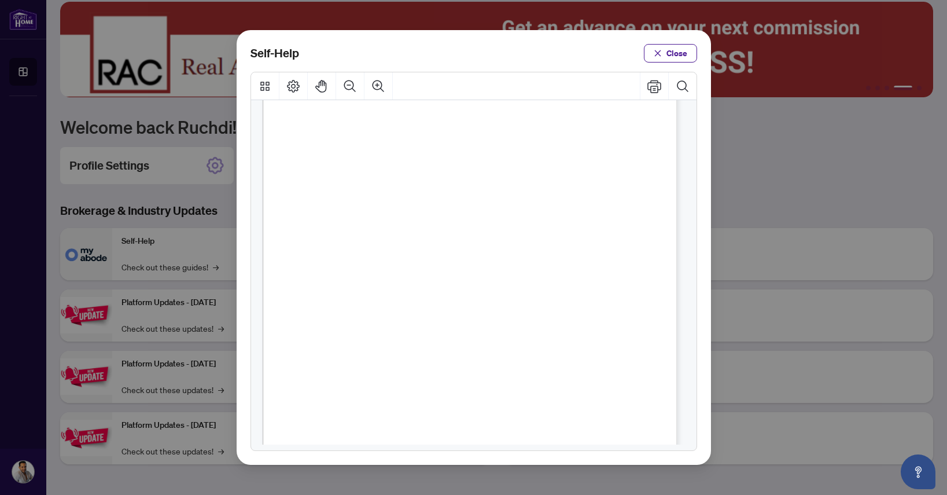
scroll to position [29, 0]
click at [472, 224] on span "PDF" at bounding box center [471, 226] width 16 height 12
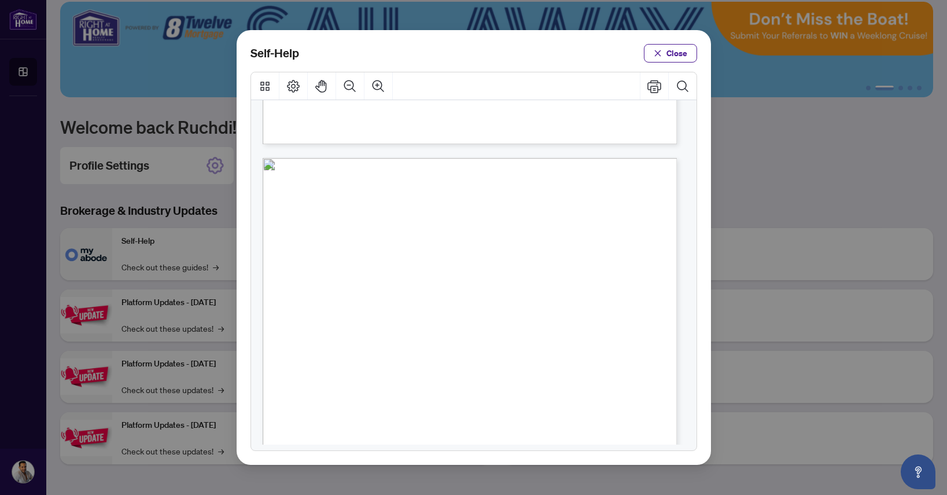
scroll to position [466, 0]
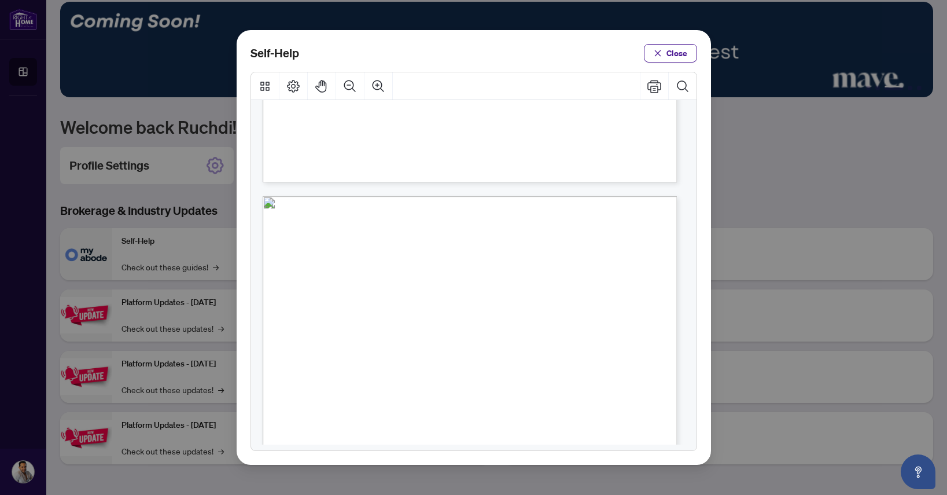
click at [489, 319] on span "PDF" at bounding box center [492, 313] width 16 height 12
click at [489, 313] on span "PDF" at bounding box center [492, 313] width 16 height 12
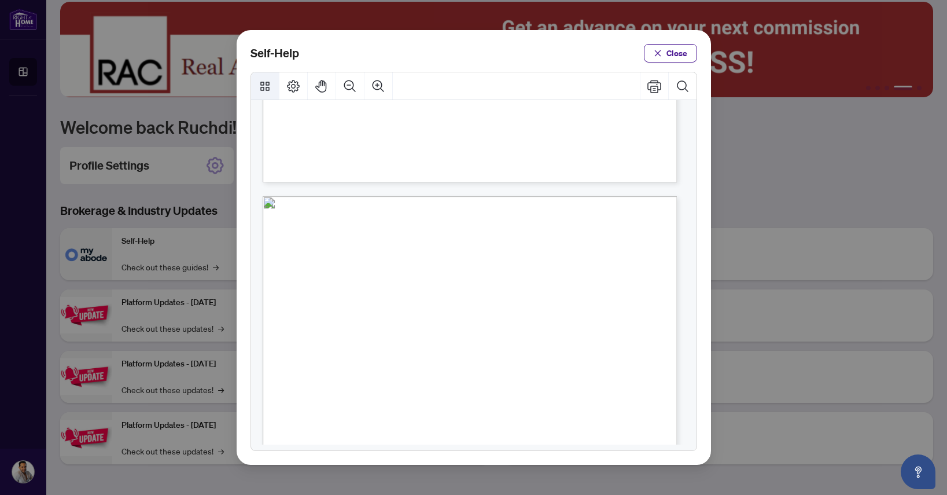
click at [183, 135] on div "Self-Help Close" at bounding box center [473, 247] width 947 height 495
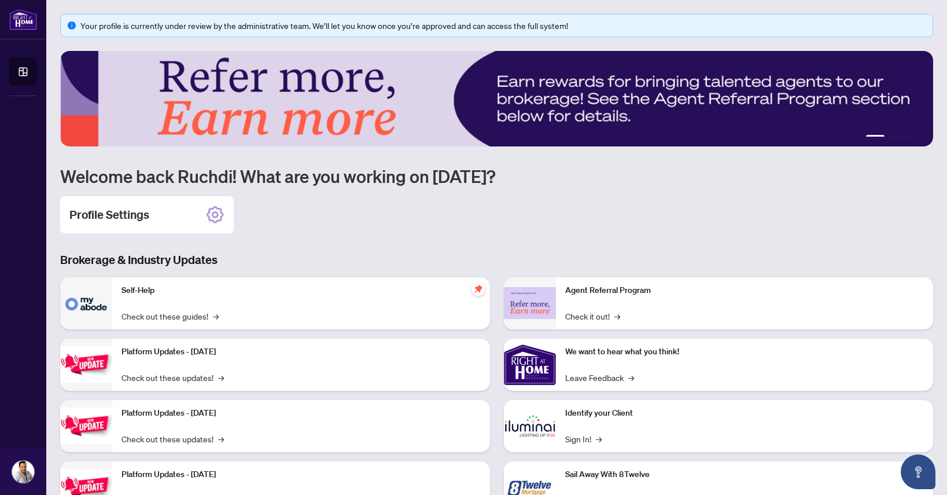
scroll to position [49, 0]
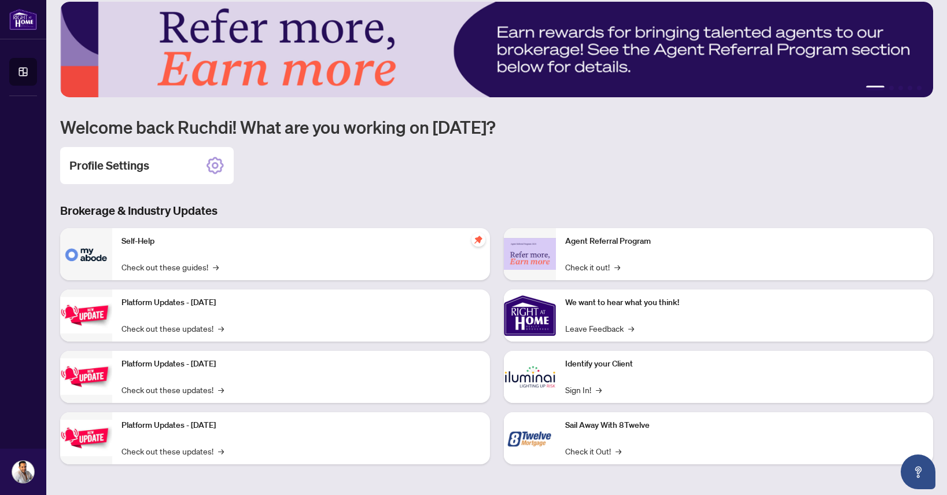
click at [0, 0] on link "Dashboard" at bounding box center [0, 0] width 0 height 0
click at [219, 153] on div "Profile Settings" at bounding box center [147, 165] width 174 height 37
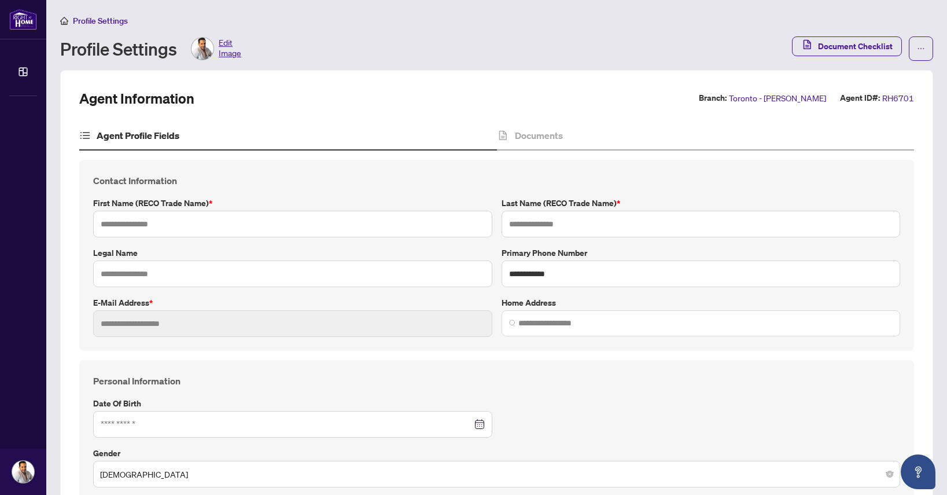
type input "******"
type input "*****"
type input "**********"
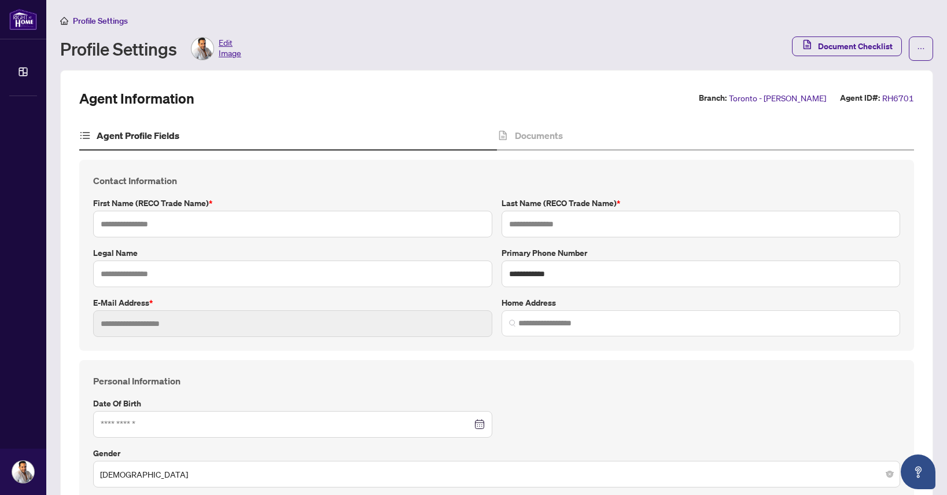
type input "*********"
type input "**********"
type input "*******"
type input "**********"
type input "****"
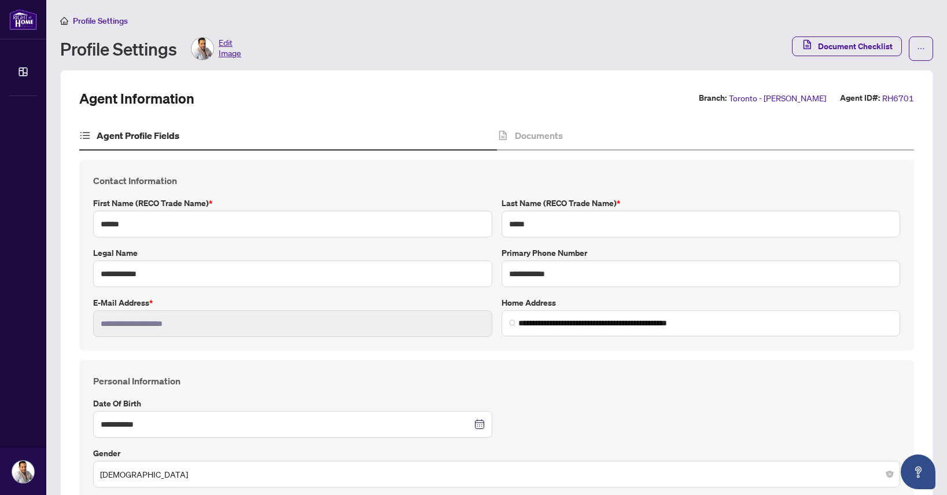
type input "**********"
click at [227, 54] on span "Edit Image" at bounding box center [230, 48] width 23 height 23
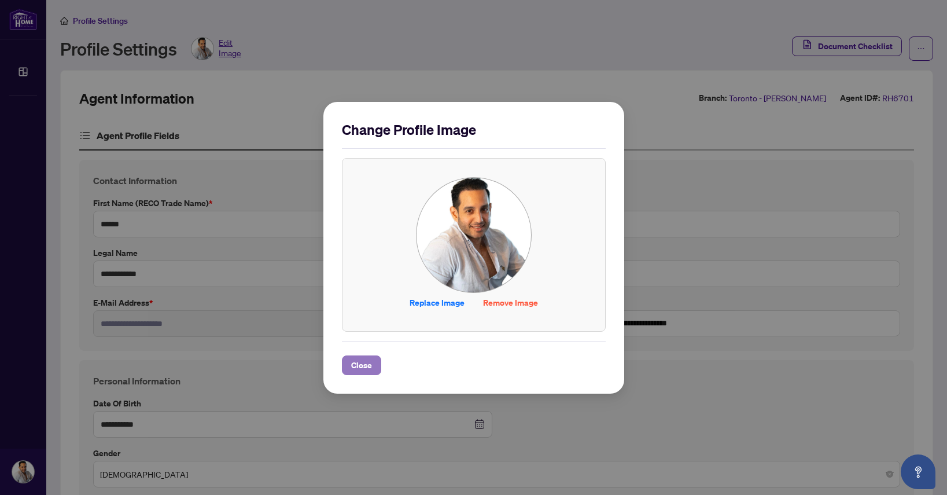
click at [357, 366] on span "Close" at bounding box center [361, 365] width 21 height 19
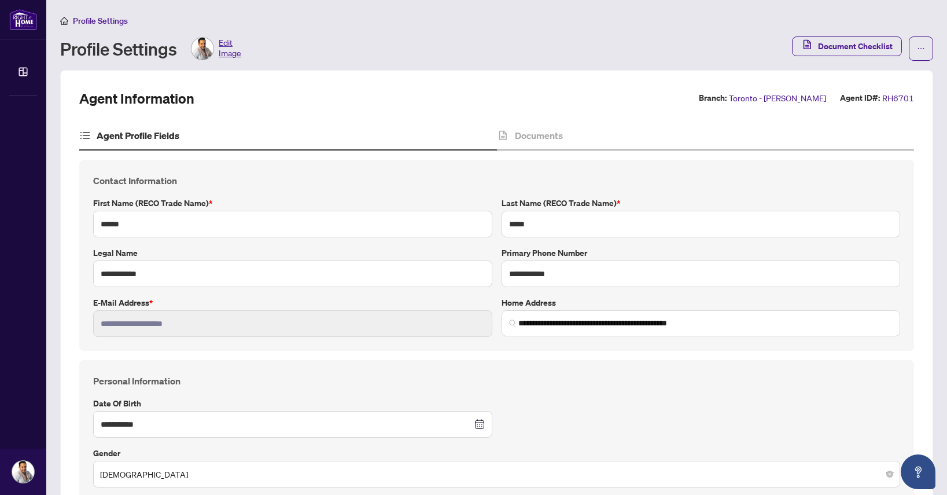
scroll to position [1, 0]
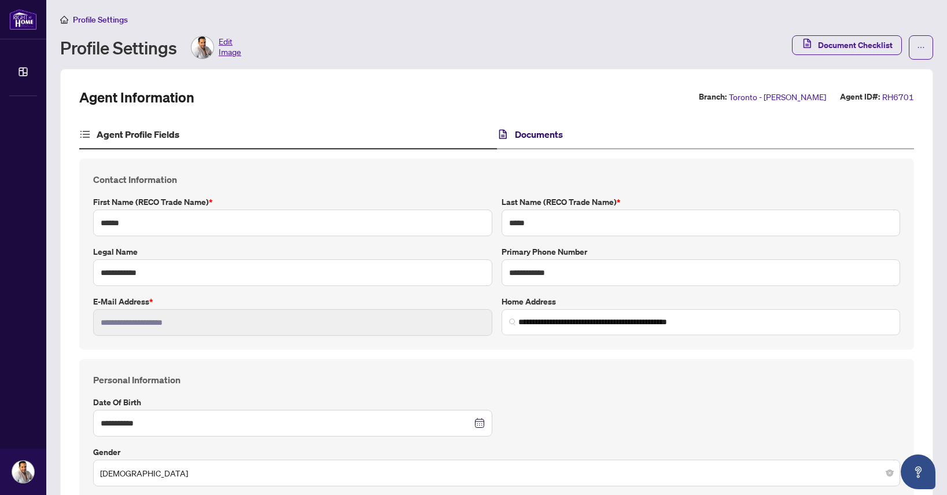
click at [515, 137] on h4 "Documents" at bounding box center [539, 134] width 48 height 14
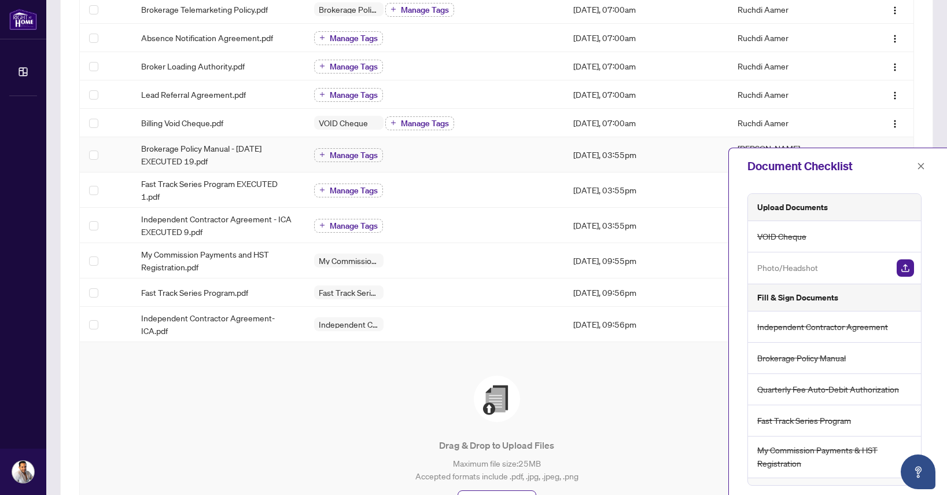
scroll to position [350, 0]
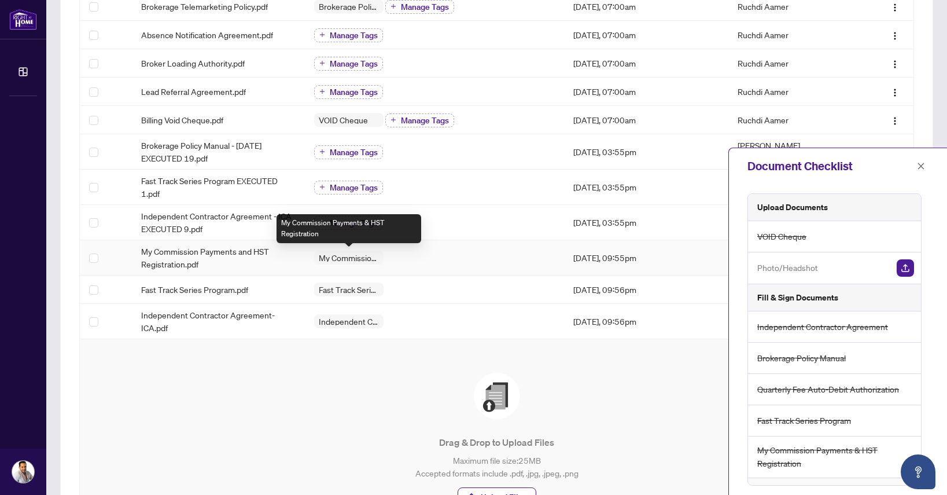
click at [352, 257] on span "My Commission Payments & HST Registration" at bounding box center [348, 257] width 69 height 8
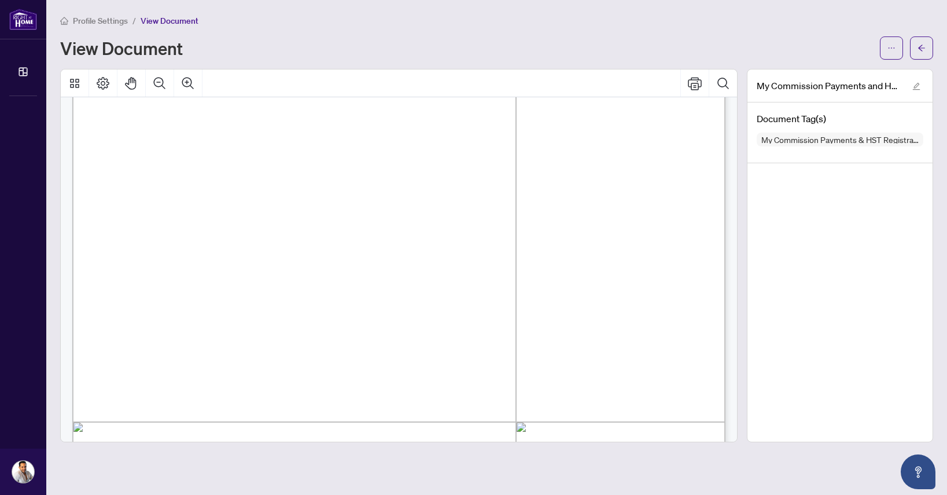
scroll to position [141, 0]
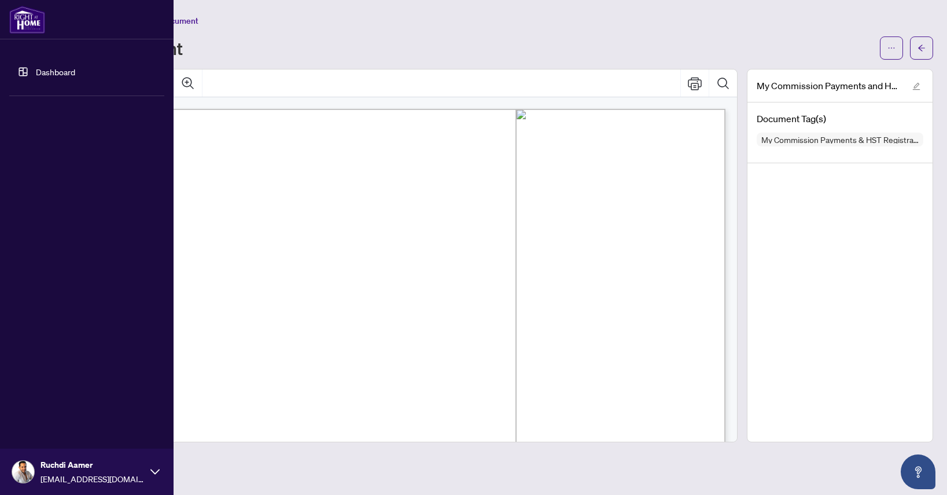
click at [20, 24] on img at bounding box center [27, 20] width 36 height 28
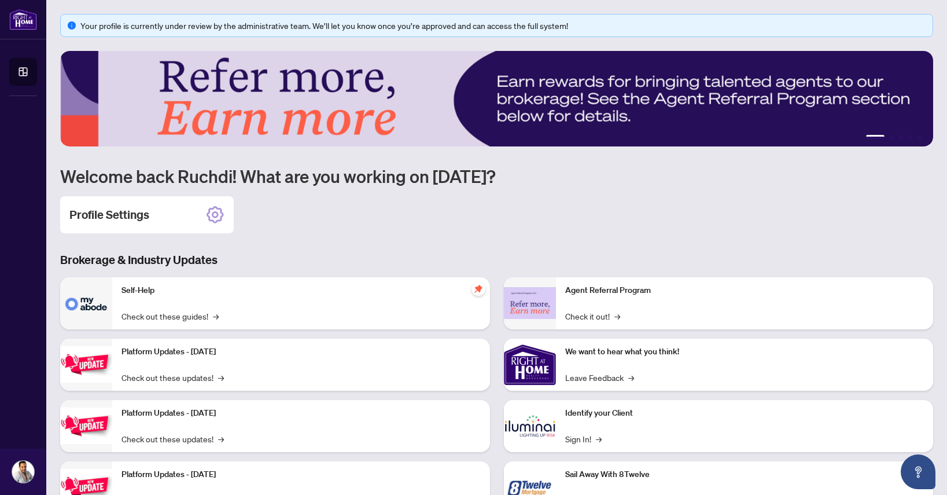
scroll to position [49, 0]
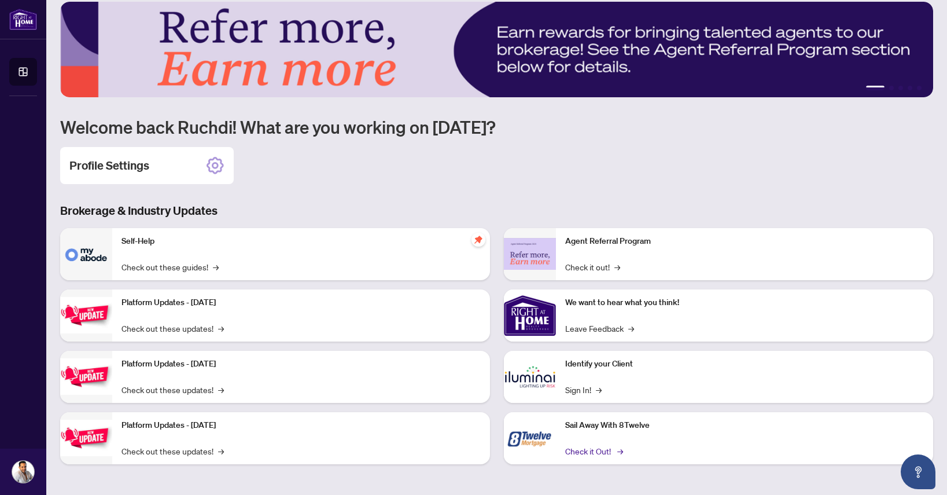
click at [592, 451] on link "Check it Out! →" at bounding box center [593, 450] width 56 height 13
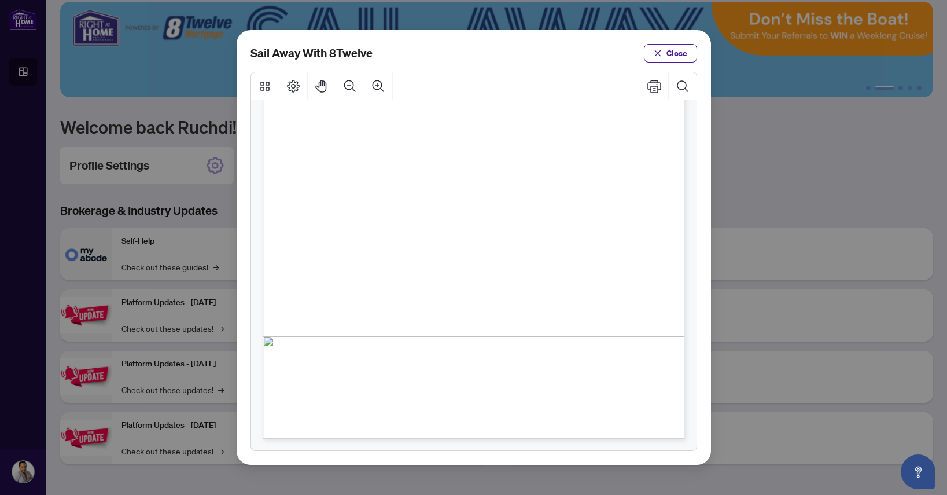
scroll to position [219, 0]
click at [684, 47] on span "Close" at bounding box center [676, 53] width 21 height 19
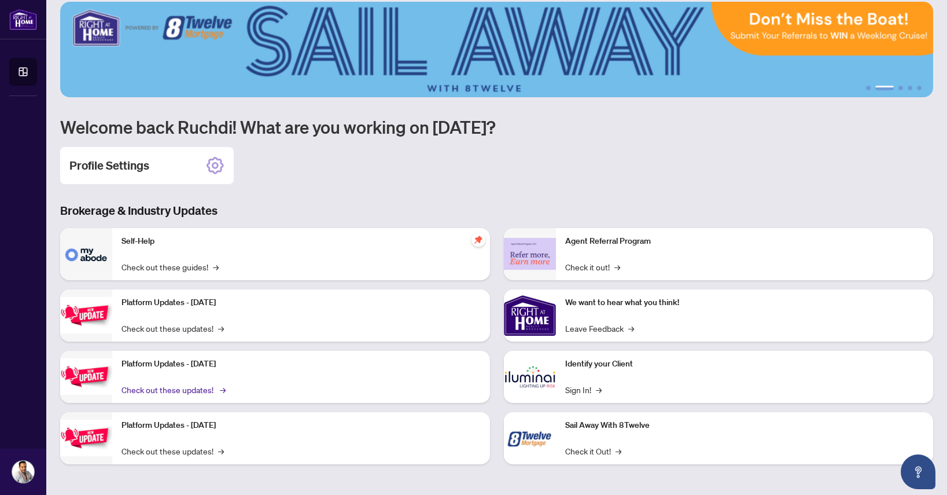
click at [190, 387] on link "Check out these updates! →" at bounding box center [172, 389] width 102 height 13
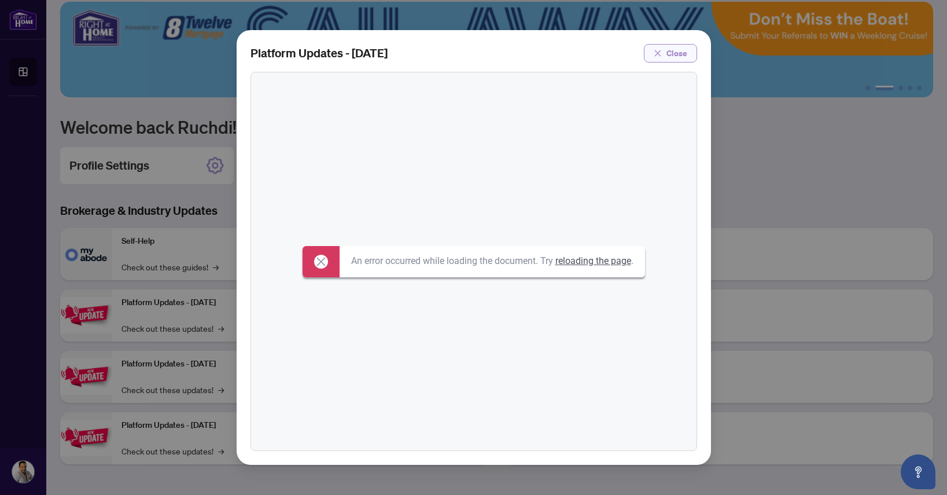
click at [647, 50] on button "Close" at bounding box center [670, 53] width 53 height 19
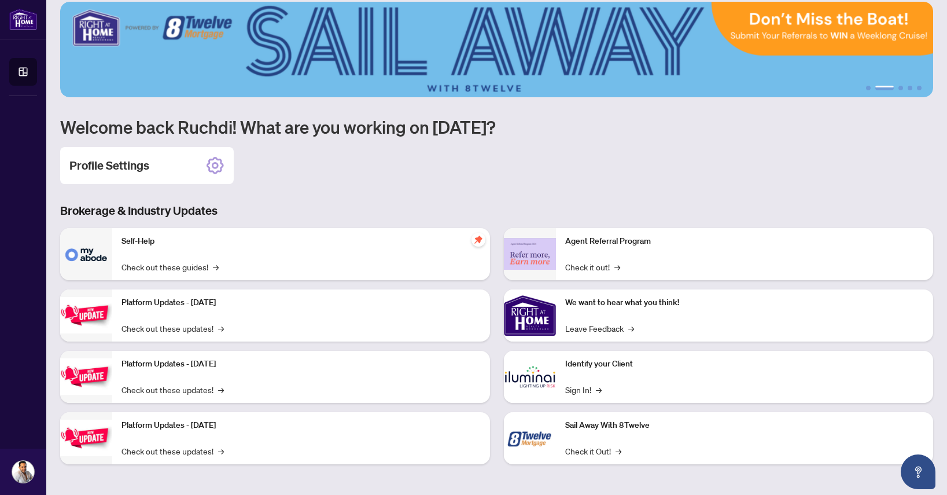
scroll to position [0, 0]
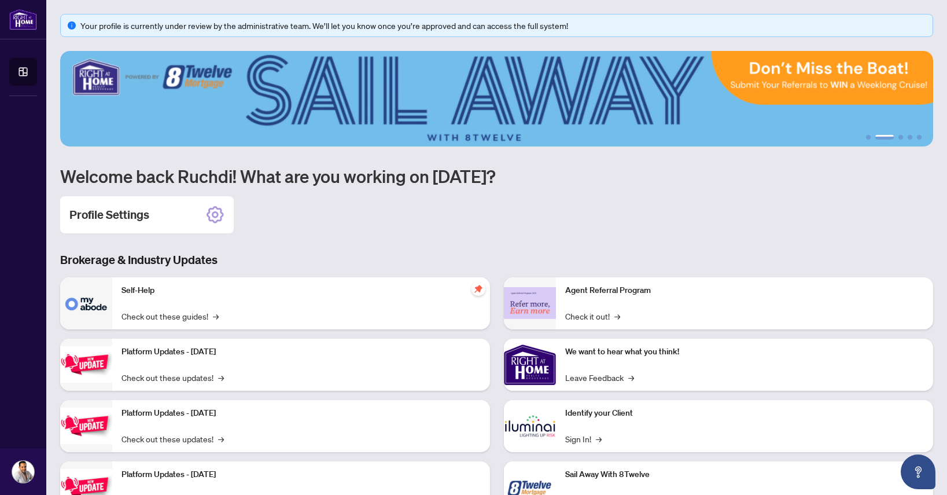
click at [235, 100] on img at bounding box center [496, 98] width 873 height 95
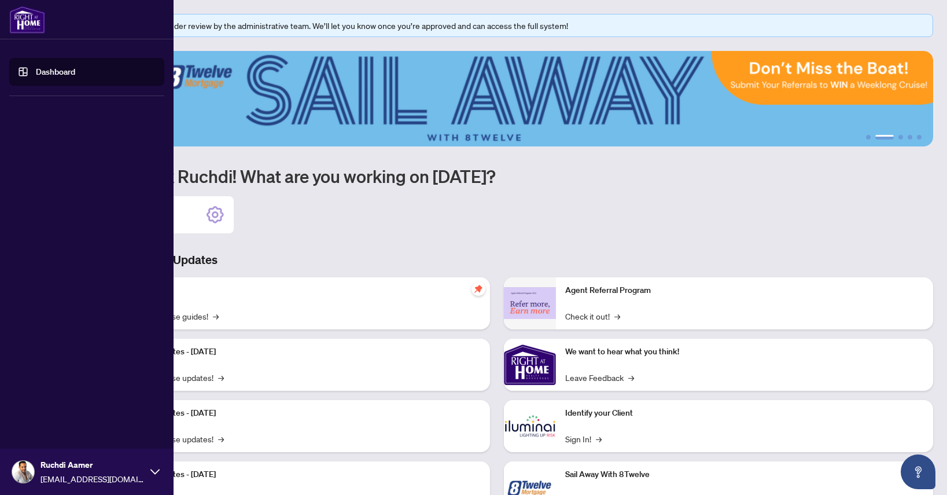
click at [36, 72] on link "Dashboard" at bounding box center [55, 72] width 39 height 10
